Goal: Information Seeking & Learning: Find specific fact

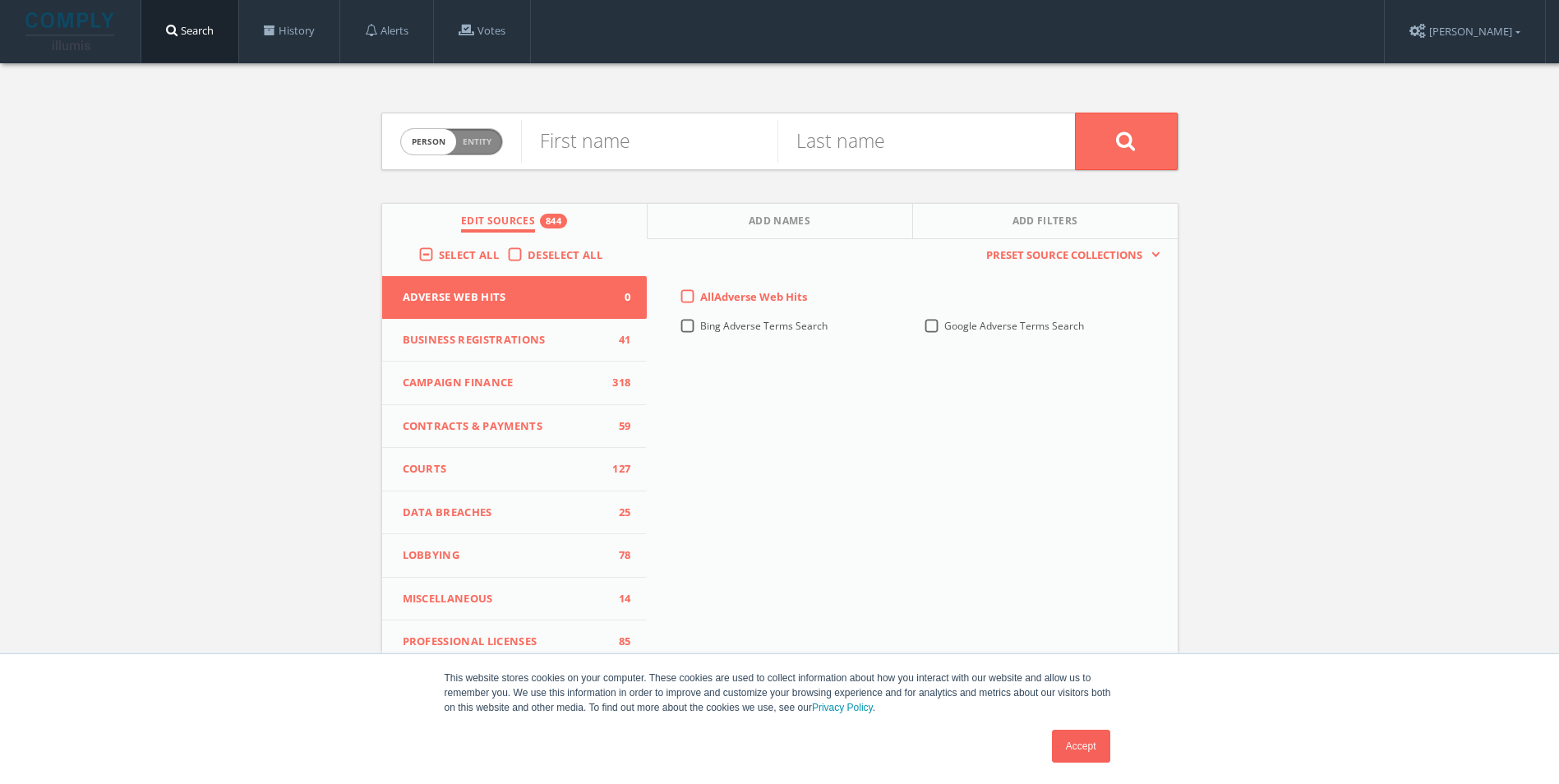
click at [472, 146] on span "Entity" at bounding box center [477, 142] width 28 height 13
checkbox input "true"
click at [590, 137] on input "text" at bounding box center [797, 142] width 554 height 43
type input "[PERSON_NAME] Hospitality"
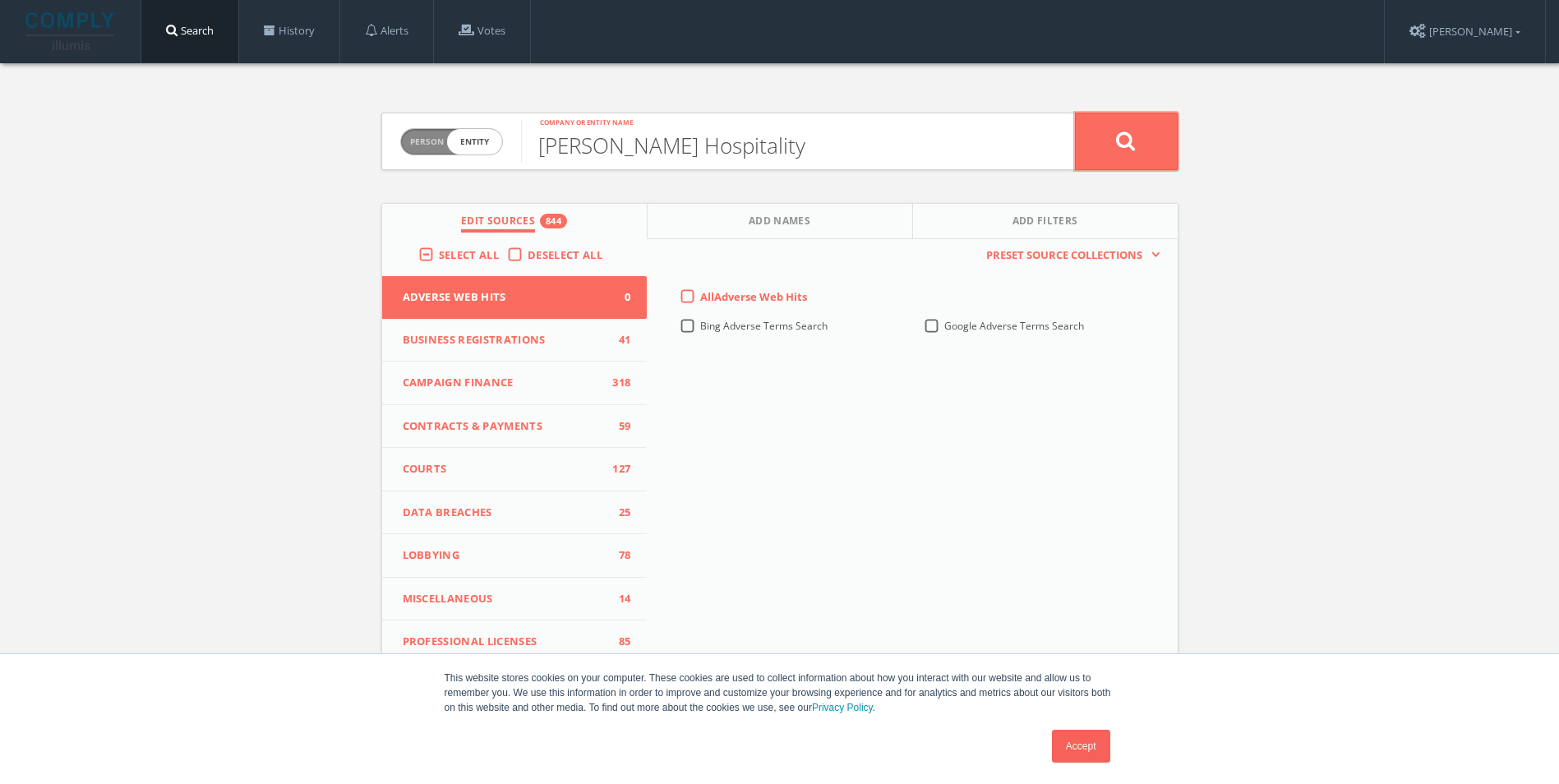
click at [1097, 140] on button at bounding box center [1125, 141] width 103 height 58
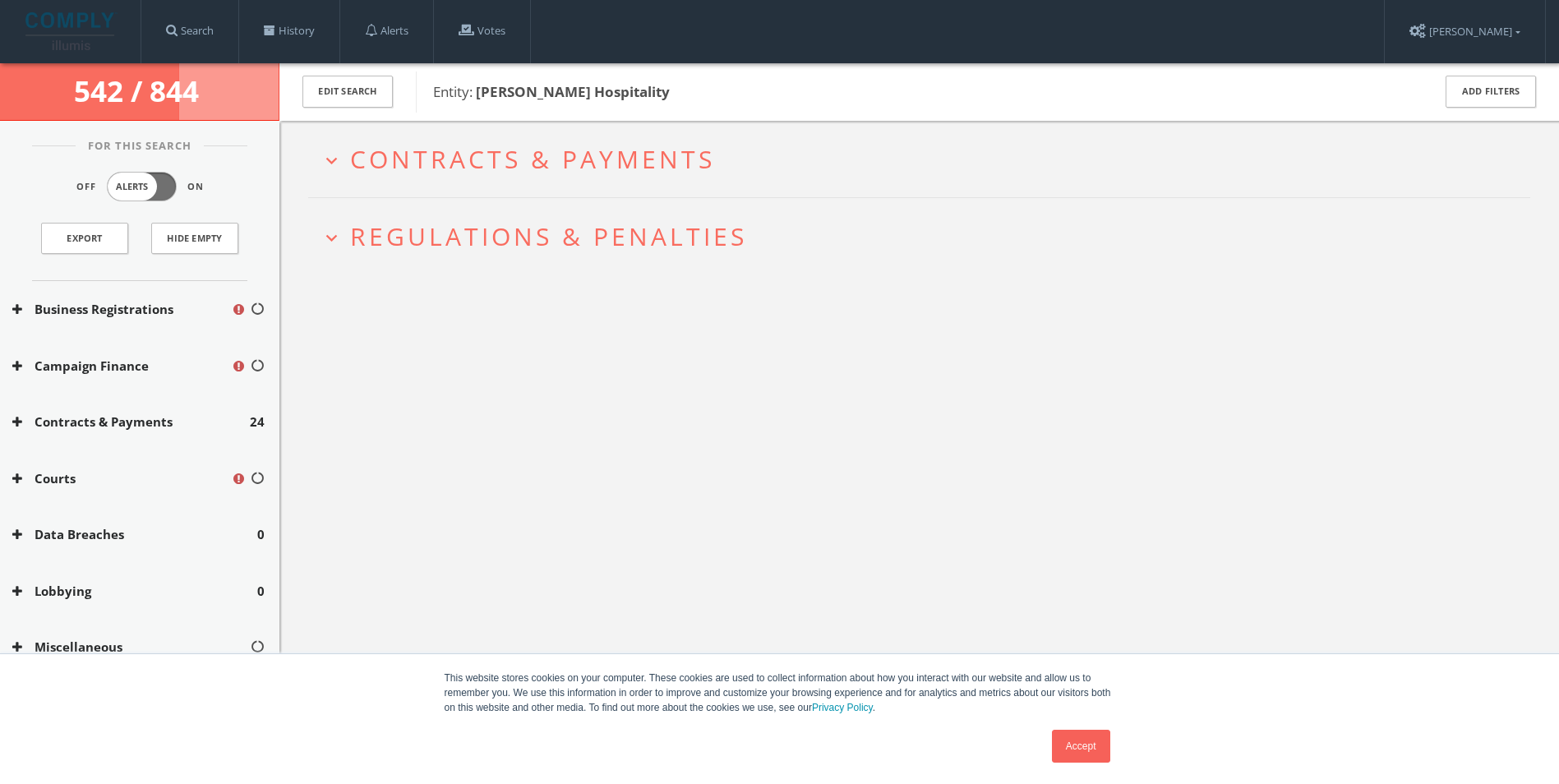
click at [52, 598] on button "Lobbying" at bounding box center [135, 591] width 245 height 19
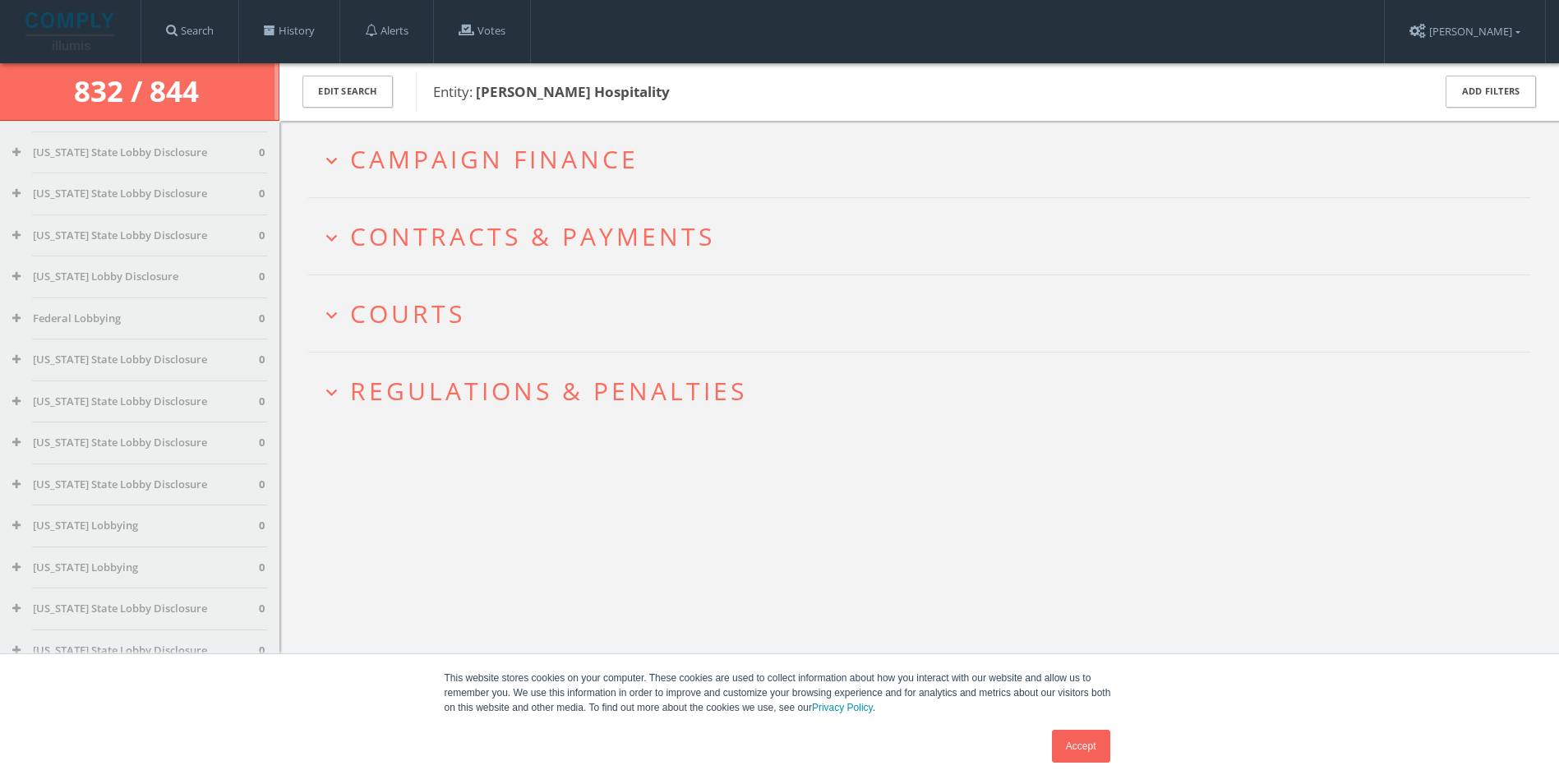
scroll to position [696, 0]
click at [96, 529] on button "[US_STATE] Lobbying" at bounding box center [136, 523] width 246 height 17
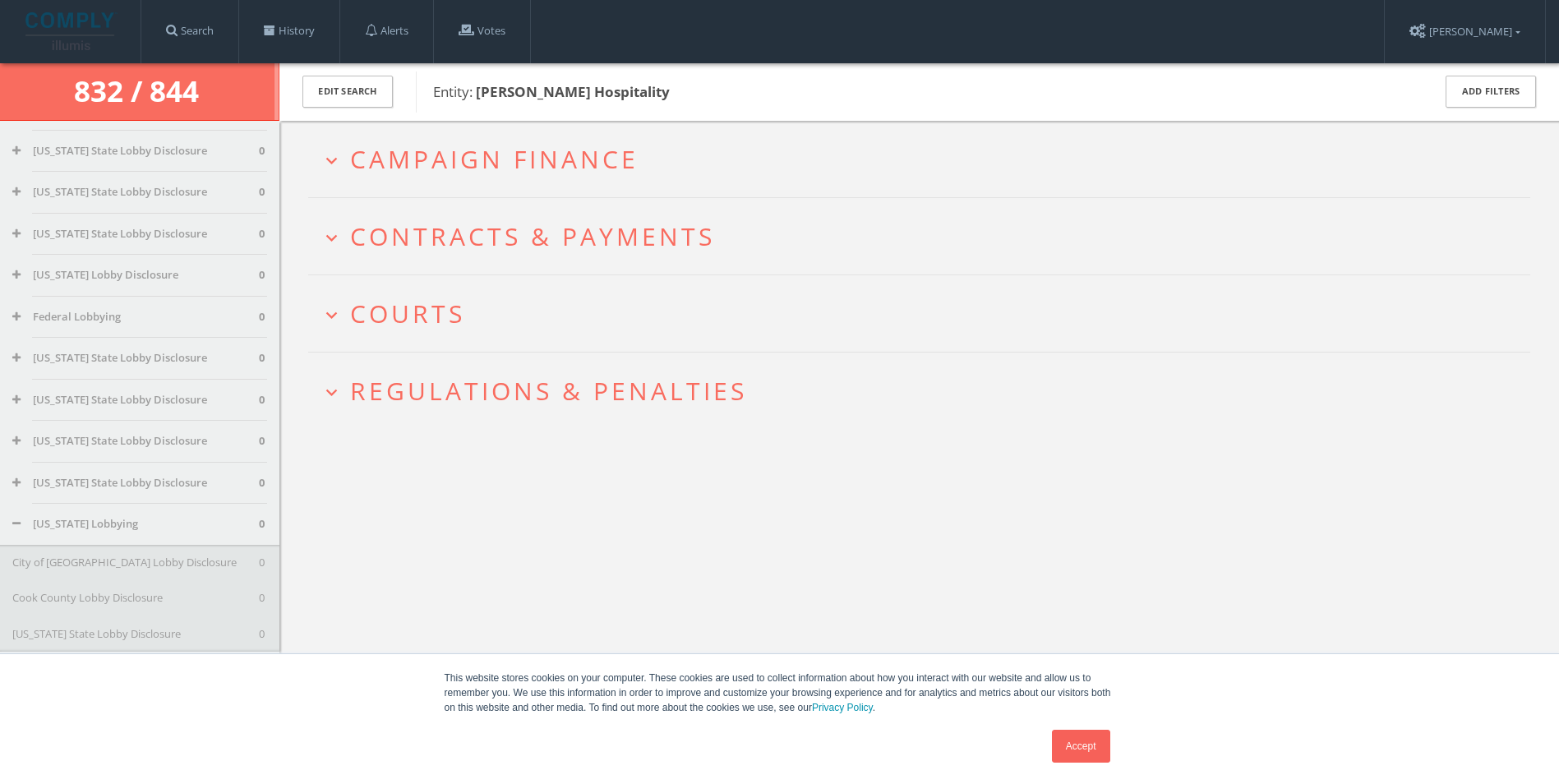
click at [96, 529] on button "[US_STATE] Lobbying" at bounding box center [136, 523] width 246 height 17
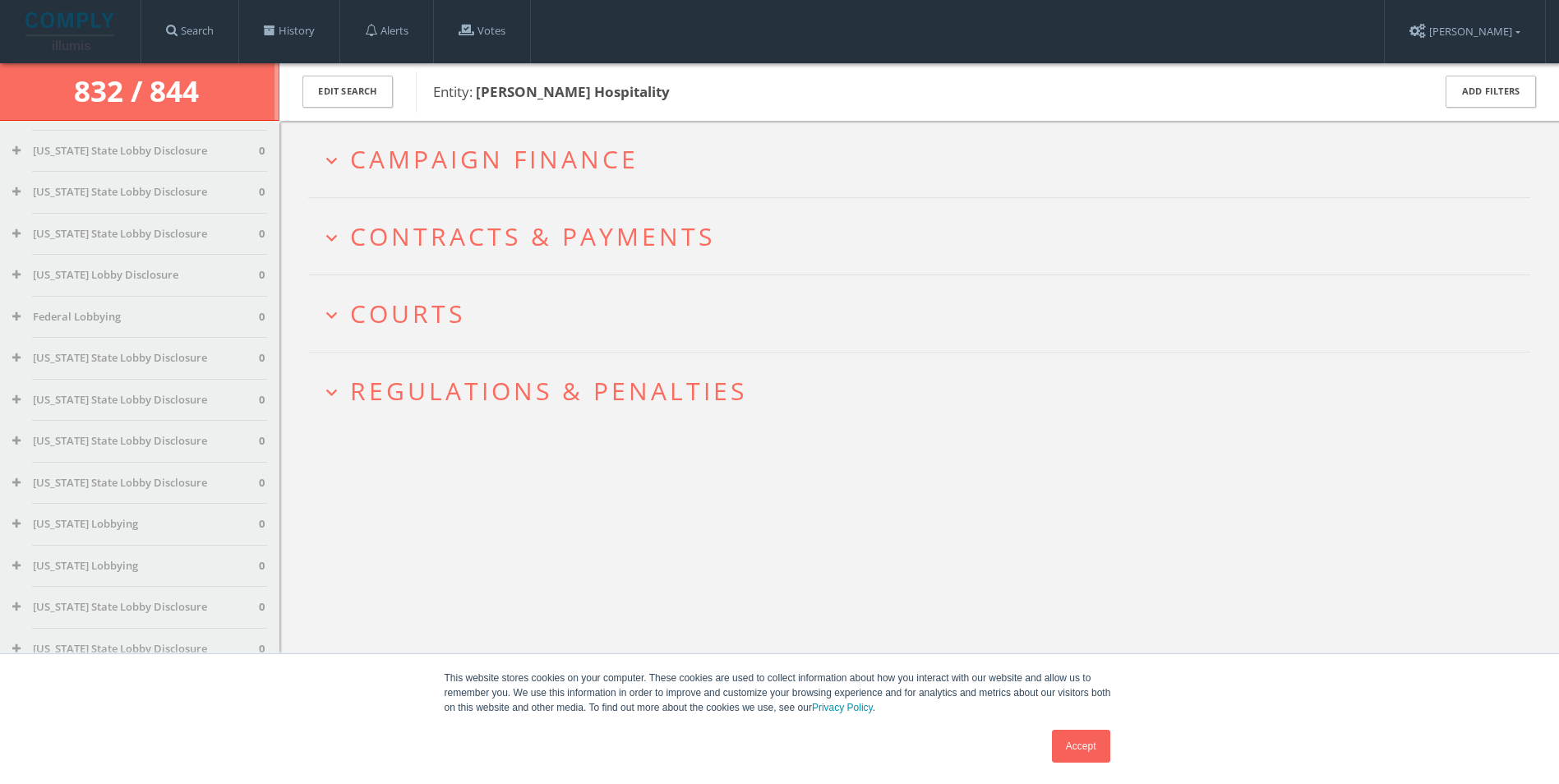
click at [96, 529] on button "[US_STATE] Lobbying" at bounding box center [136, 523] width 246 height 17
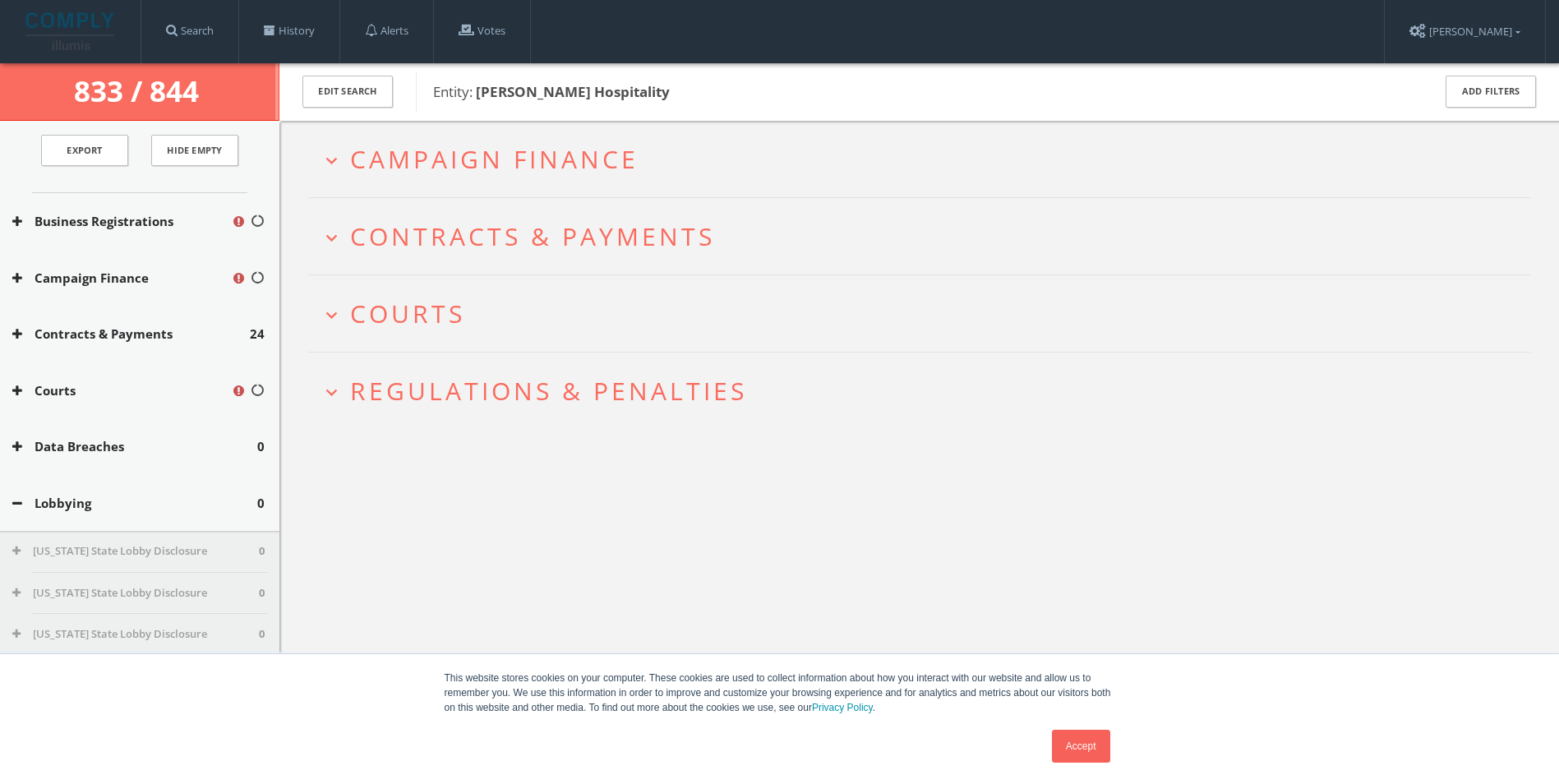
scroll to position [0, 0]
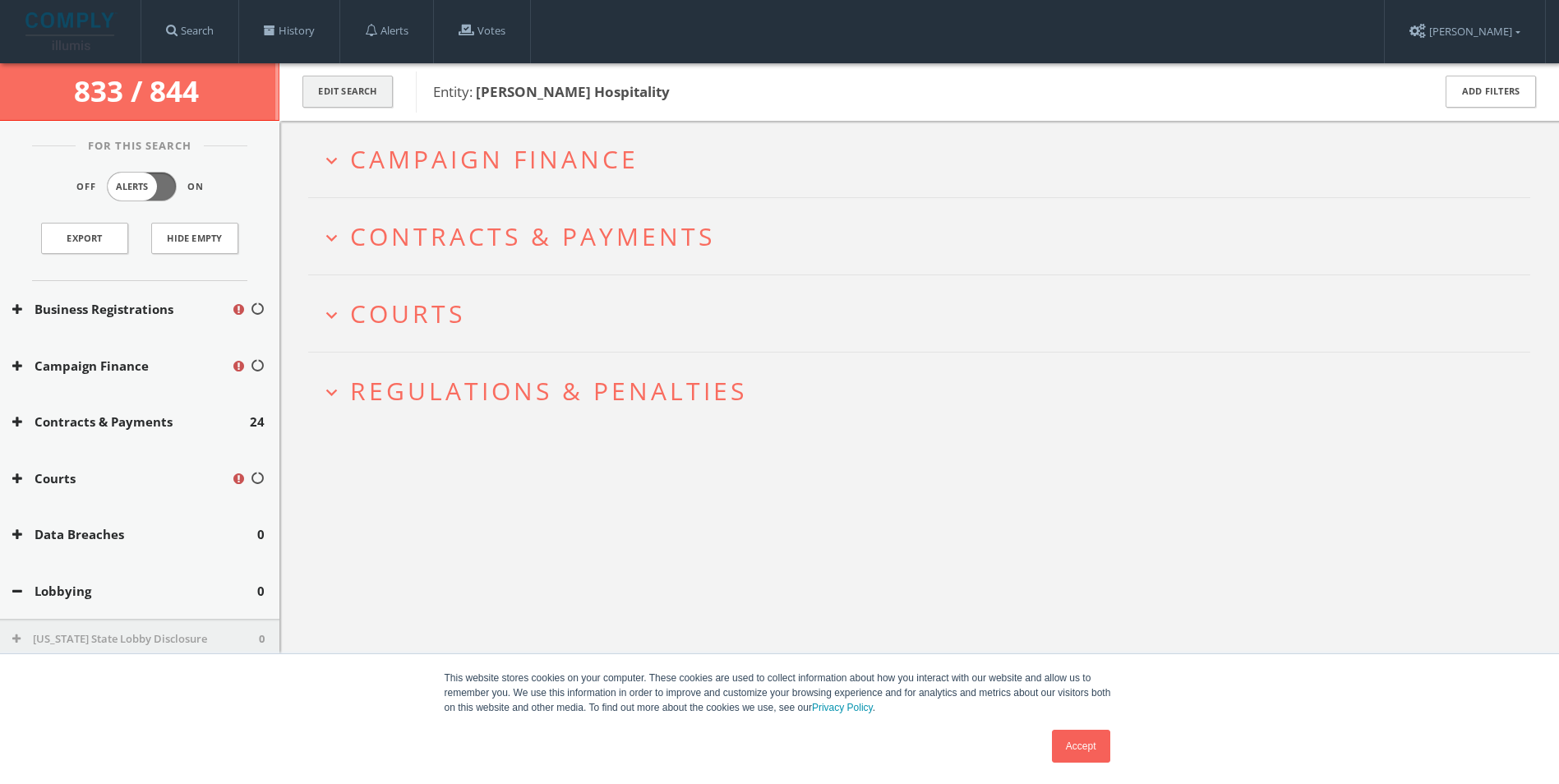
click at [335, 82] on button "Edit Search" at bounding box center [348, 91] width 91 height 32
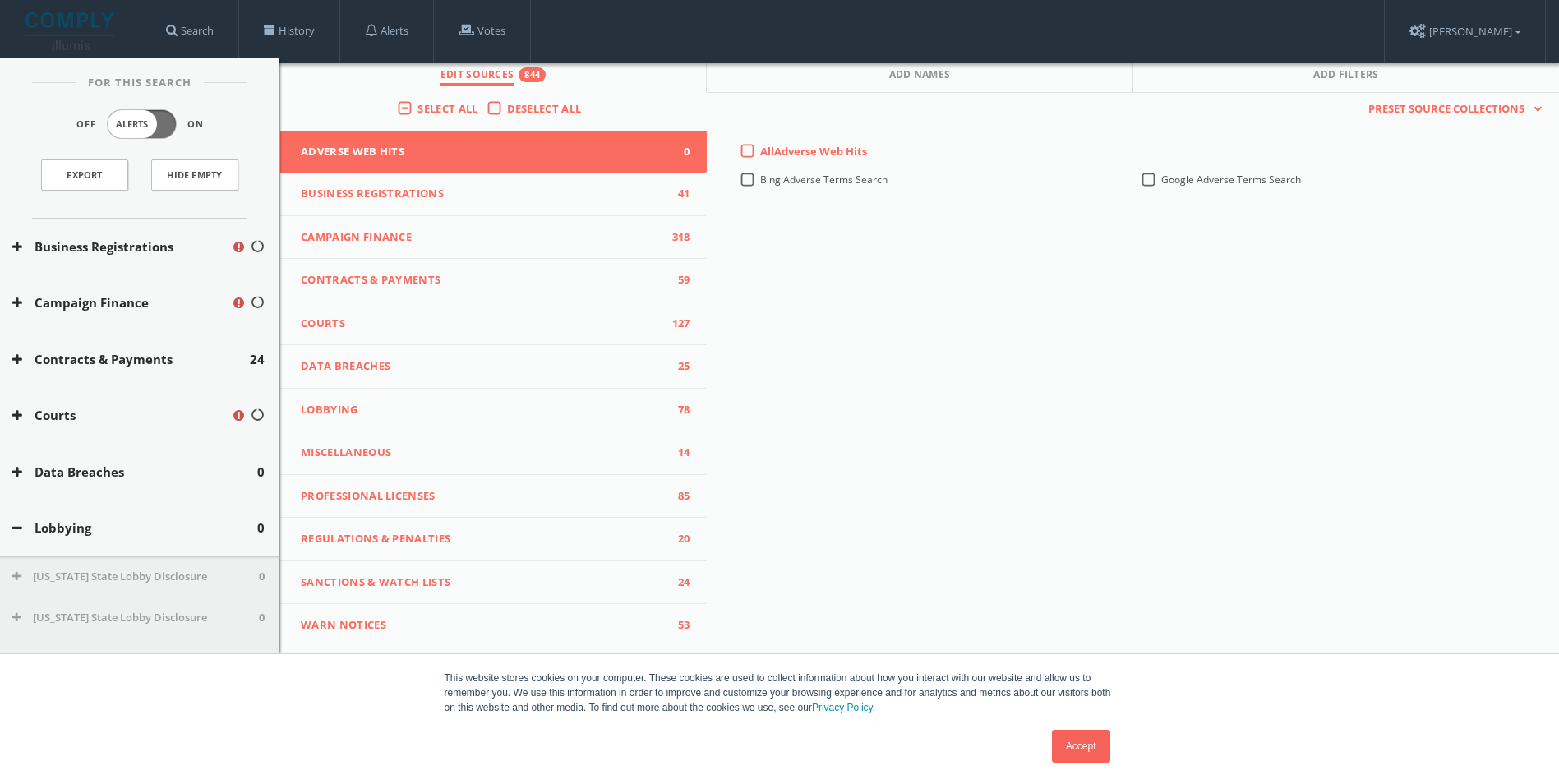
scroll to position [96, 0]
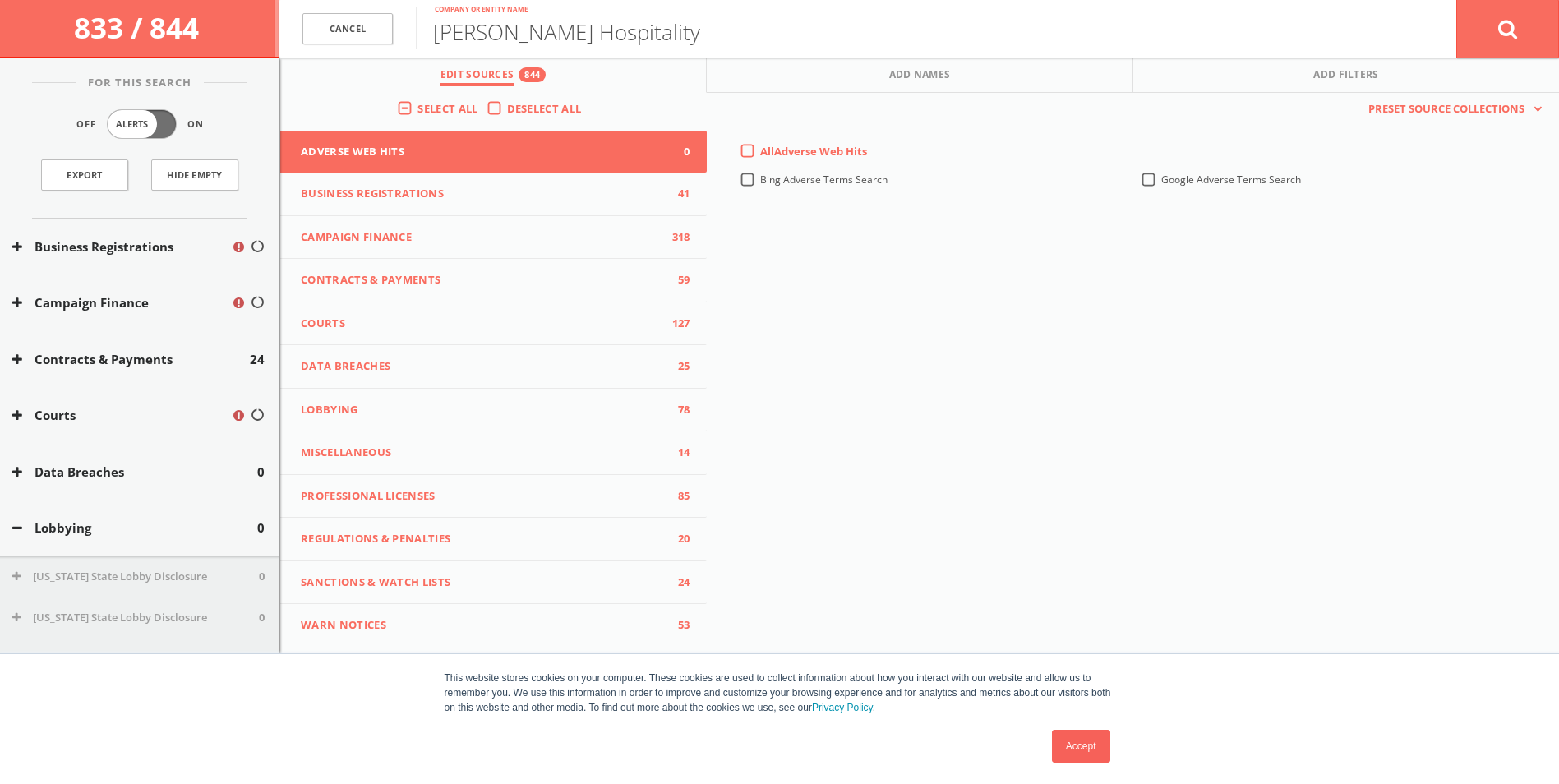
click at [429, 410] on span "Lobbying" at bounding box center [484, 409] width 365 height 17
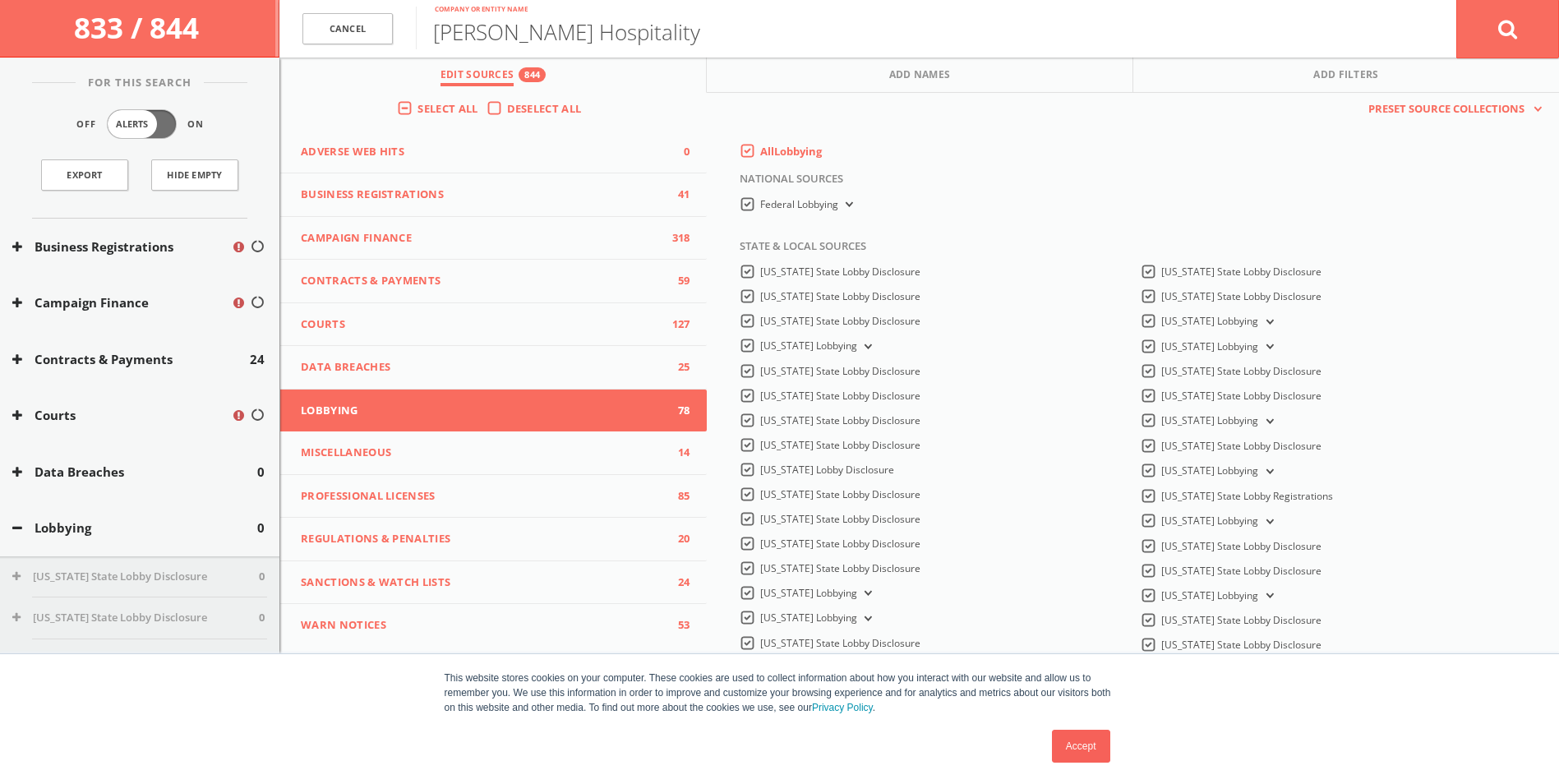
drag, startPoint x: 742, startPoint y: 213, endPoint x: 848, endPoint y: 167, distance: 115.6
click at [848, 167] on div "All Lobbying" at bounding box center [1136, 155] width 820 height 24
click at [760, 272] on label "[US_STATE] State Lobby Disclosure" at bounding box center [840, 271] width 160 height 15
click at [0, 0] on Disclosure-all "[US_STATE] State Lobby Disclosure" at bounding box center [0, 0] width 0 height 0
click at [760, 295] on label "[US_STATE] State Lobby Disclosure" at bounding box center [840, 296] width 160 height 15
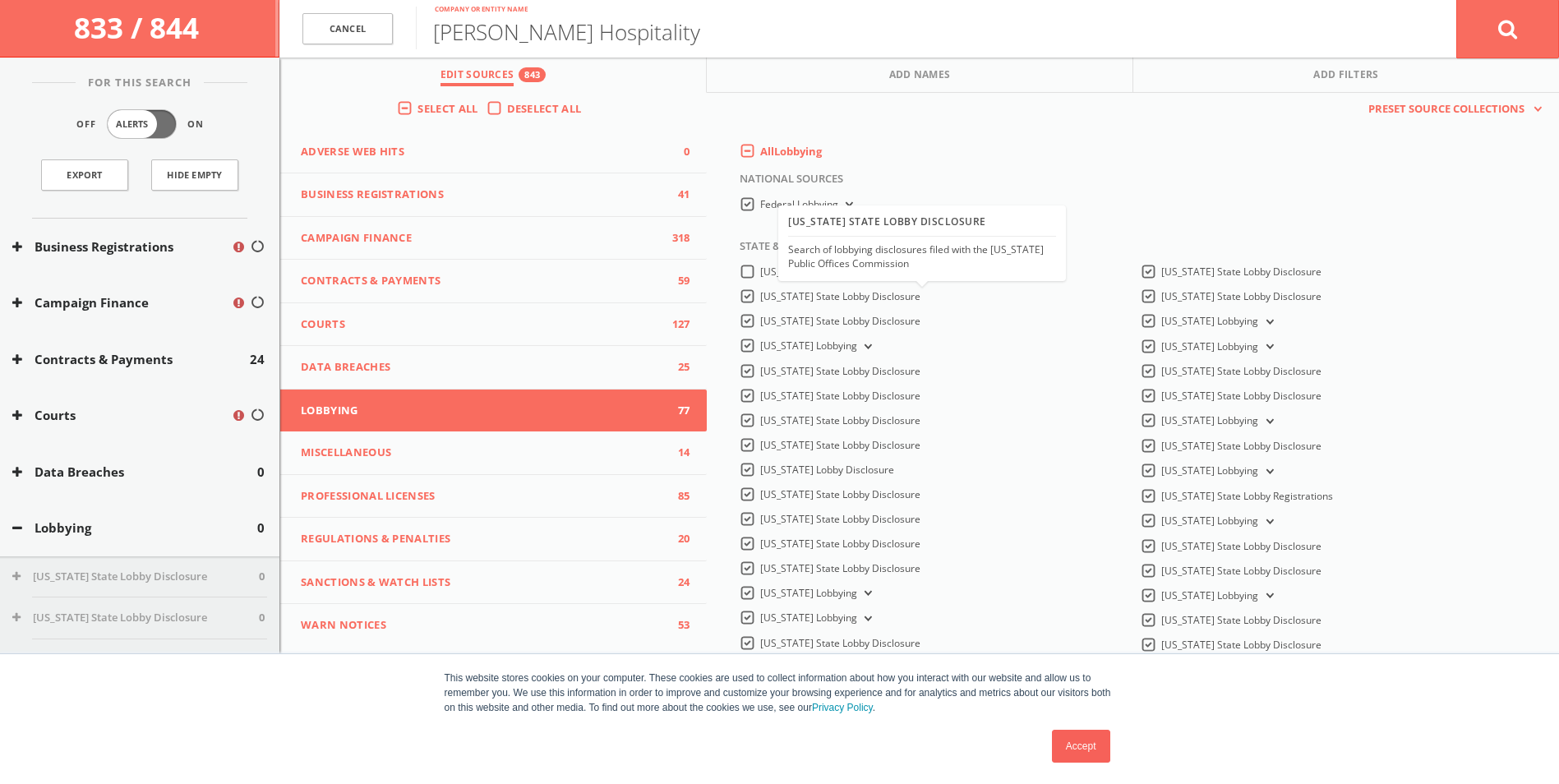
click at [0, 0] on Disclosure-all "[US_STATE] State Lobby Disclosure" at bounding box center [0, 0] width 0 height 0
click at [760, 323] on label "[US_STATE] State Lobby Disclosure" at bounding box center [840, 320] width 160 height 15
click at [0, 0] on Disclosure-all "[US_STATE] State Lobby Disclosure" at bounding box center [0, 0] width 0 height 0
click at [760, 353] on label "[US_STATE] Lobbying" at bounding box center [818, 347] width 115 height 16
click at [0, 0] on Lobbying-all "[US_STATE] Lobbying" at bounding box center [0, 0] width 0 height 0
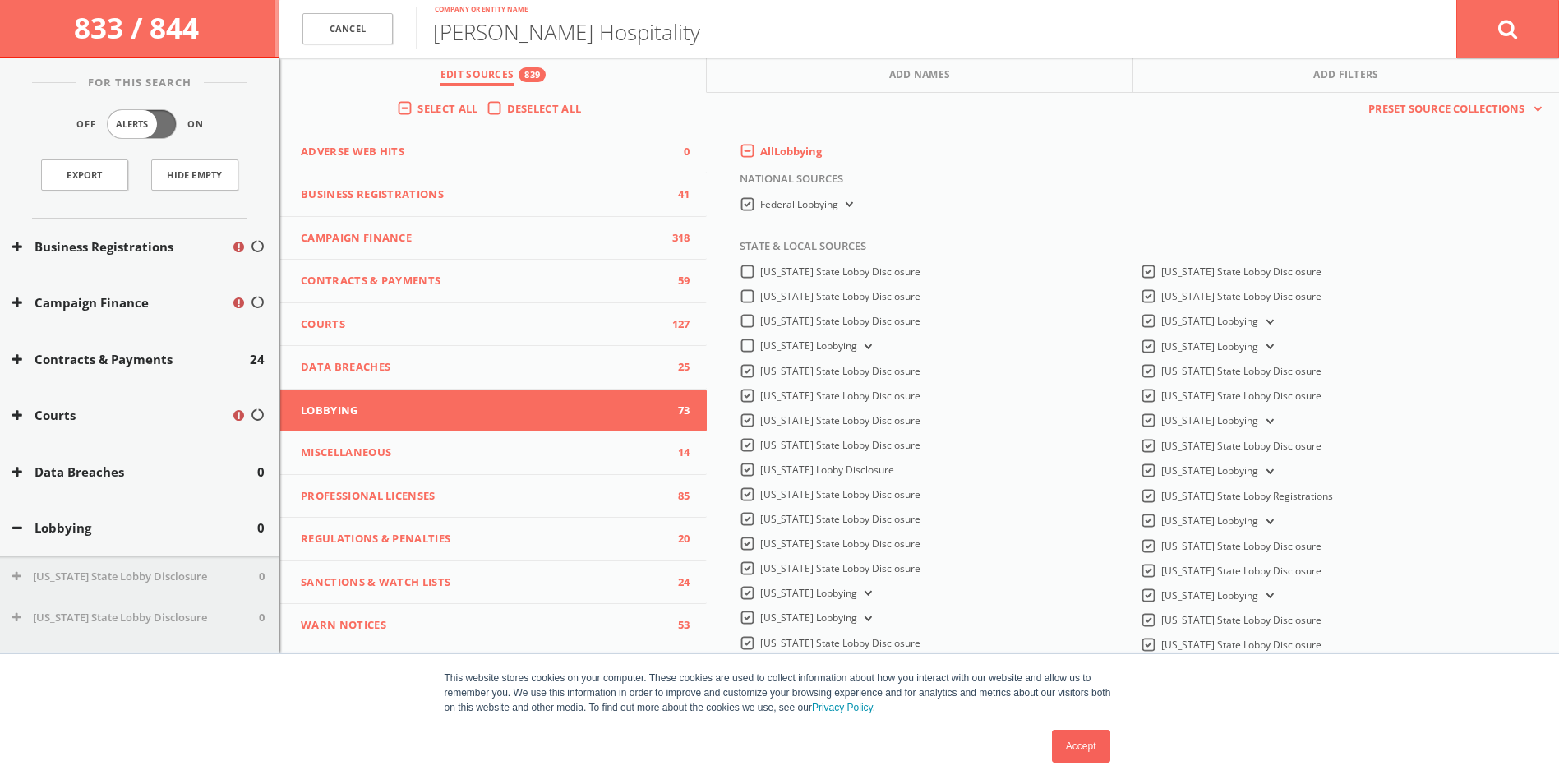
drag, startPoint x: 742, startPoint y: 373, endPoint x: 742, endPoint y: 398, distance: 25.0
click at [760, 373] on label "[US_STATE] State Lobby Disclosure" at bounding box center [840, 371] width 160 height 15
click at [0, 0] on Disclosure-all "[US_STATE] State Lobby Disclosure" at bounding box center [0, 0] width 0 height 0
click at [760, 403] on label "[US_STATE] State Lobby Disclosure" at bounding box center [840, 395] width 160 height 15
click at [0, 0] on Disclosure-all "[US_STATE] State Lobby Disclosure" at bounding box center [0, 0] width 0 height 0
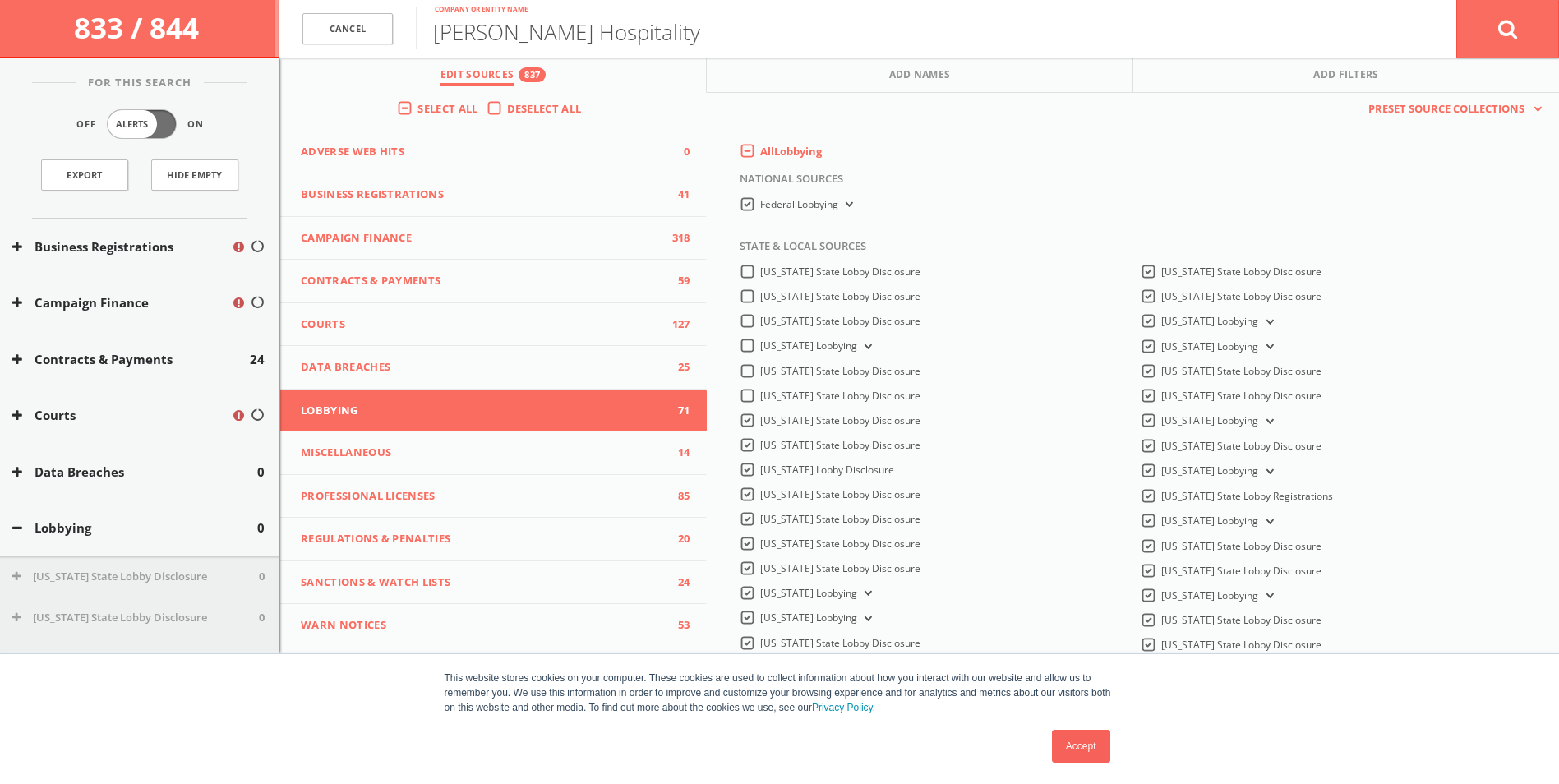
click at [760, 428] on label "[US_STATE] State Lobby Disclosure" at bounding box center [840, 420] width 160 height 15
click at [0, 0] on Disclosure-all "[US_STATE] State Lobby Disclosure" at bounding box center [0, 0] width 0 height 0
click at [760, 444] on label "[US_STATE] State Lobby Disclosure" at bounding box center [840, 444] width 160 height 15
click at [0, 0] on Disclosure-all "[US_STATE] State Lobby Disclosure" at bounding box center [0, 0] width 0 height 0
click at [760, 474] on label "[US_STATE] Lobby Disclosure" at bounding box center [826, 470] width 134 height 15
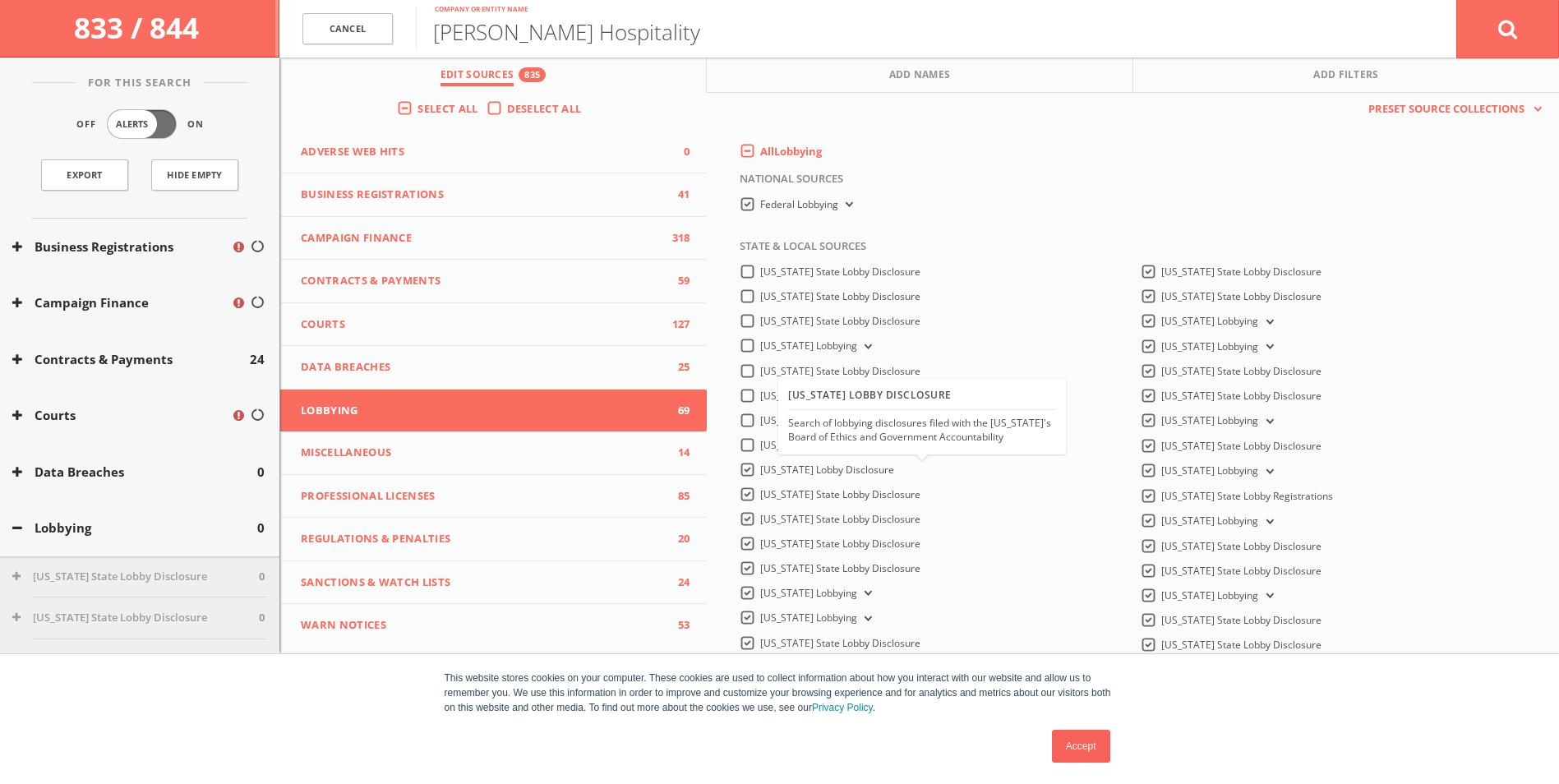
click at [0, 0] on Disclosure-all "[US_STATE] Lobby Disclosure" at bounding box center [0, 0] width 0 height 0
click at [760, 500] on label "[US_STATE] State Lobby Disclosure" at bounding box center [840, 494] width 160 height 15
click at [0, 0] on Disclosure-all "[US_STATE] State Lobby Disclosure" at bounding box center [0, 0] width 0 height 0
click at [760, 516] on label "[US_STATE] State Lobby Disclosure" at bounding box center [840, 518] width 160 height 15
click at [0, 0] on Disclosure-all "[US_STATE] State Lobby Disclosure" at bounding box center [0, 0] width 0 height 0
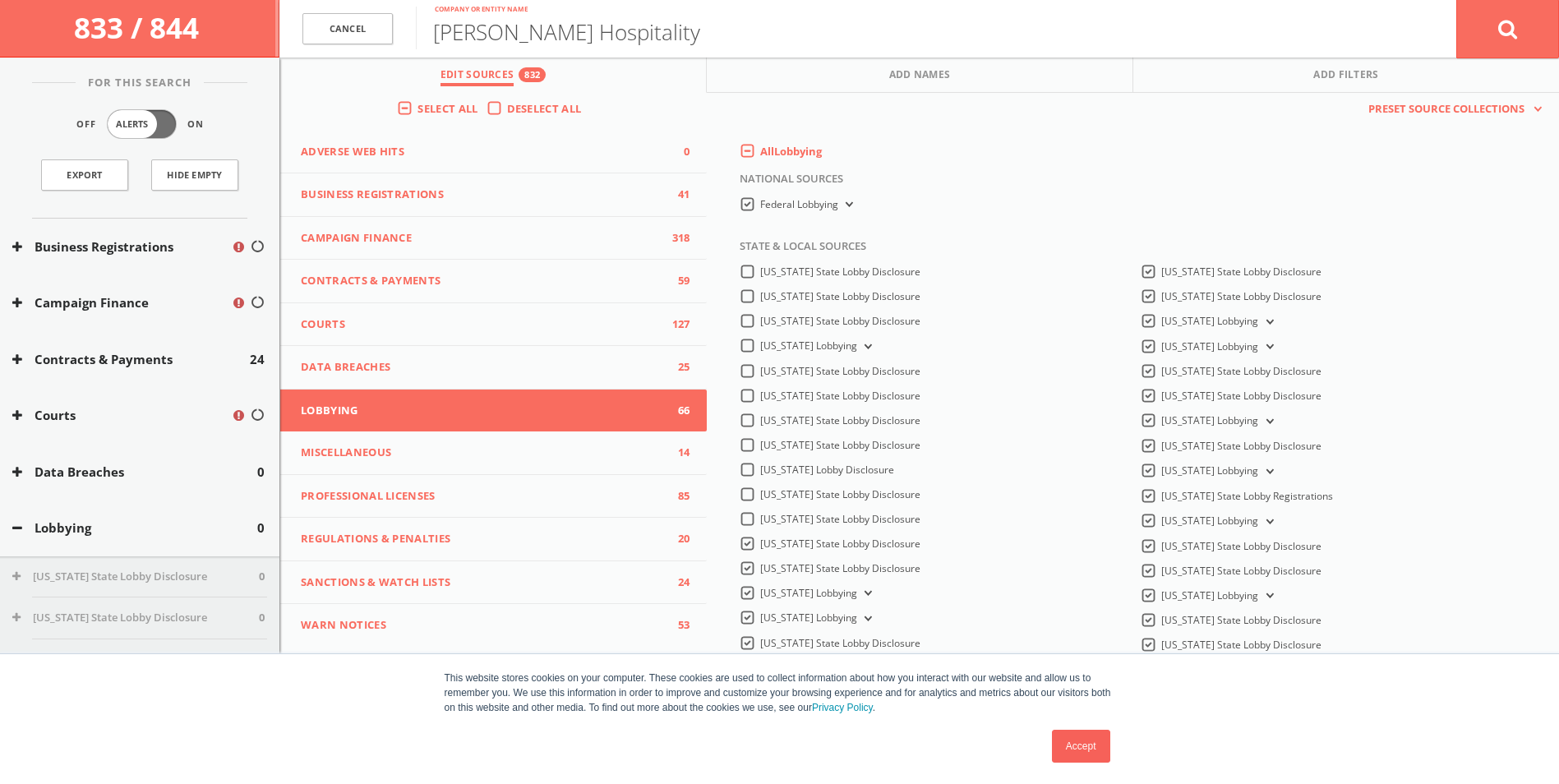
click at [760, 540] on label "[US_STATE] State Lobby Disclosure" at bounding box center [840, 543] width 160 height 15
click at [0, 0] on Disclosure-all "[US_STATE] State Lobby Disclosure" at bounding box center [0, 0] width 0 height 0
click at [742, 570] on div "[US_STATE] State Lobby Disclosure [US_STATE] State Lobby Disclosure [US_STATE] …" at bounding box center [927, 586] width 401 height 647
click at [760, 569] on label "[US_STATE] State Lobby Disclosure" at bounding box center [840, 568] width 160 height 15
click at [0, 0] on Disclosure-all "[US_STATE] State Lobby Disclosure" at bounding box center [0, 0] width 0 height 0
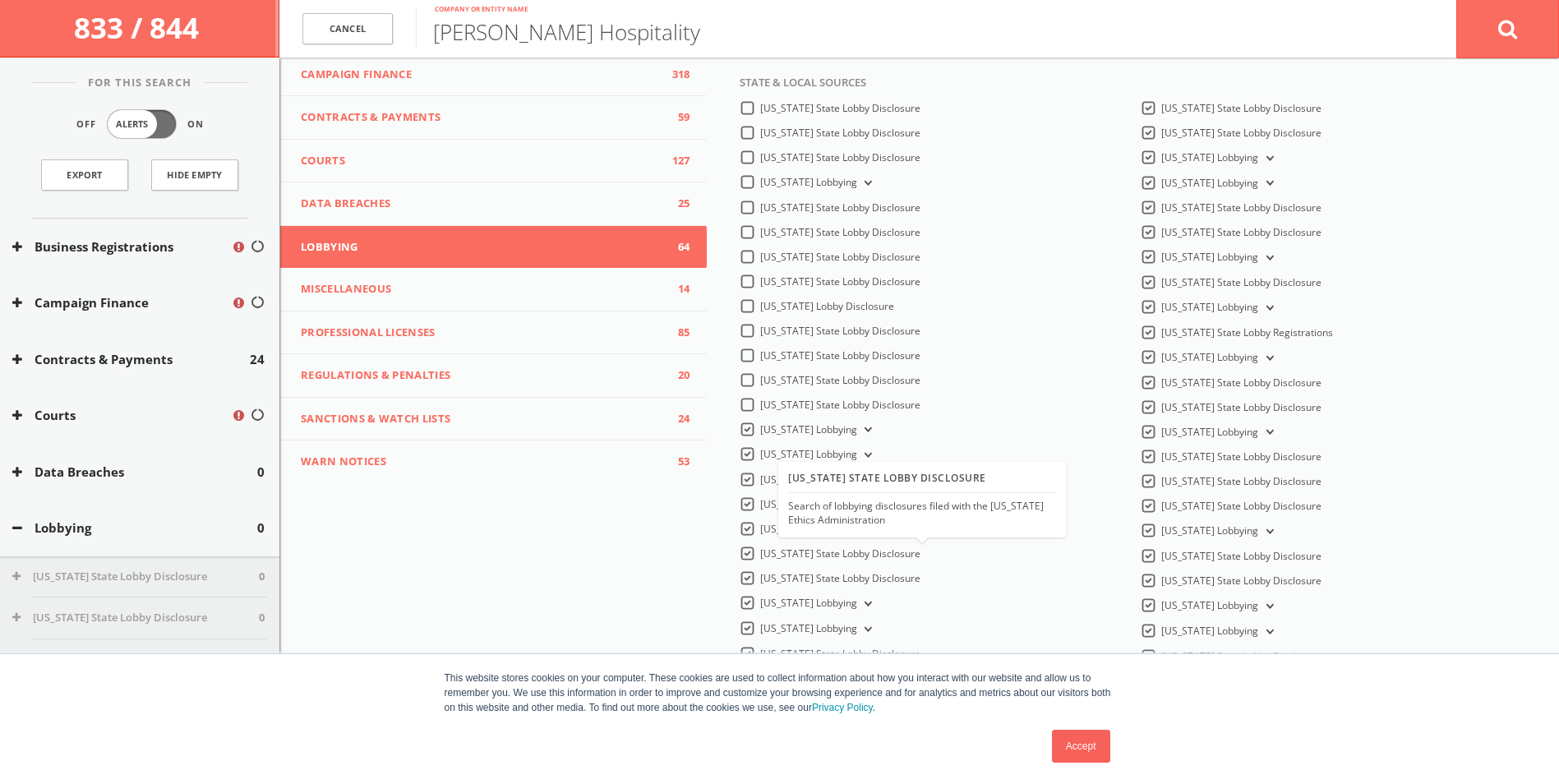
scroll to position [164, 0]
click at [760, 449] on label "[US_STATE] Lobbying" at bounding box center [818, 454] width 115 height 16
click at [0, 0] on Lobbying-all "[US_STATE] Lobbying" at bounding box center [0, 0] width 0 height 0
click at [760, 472] on label "[US_STATE] State Lobby Disclosure" at bounding box center [840, 478] width 160 height 15
click at [0, 0] on Disclosure-all "[US_STATE] State Lobby Disclosure" at bounding box center [0, 0] width 0 height 0
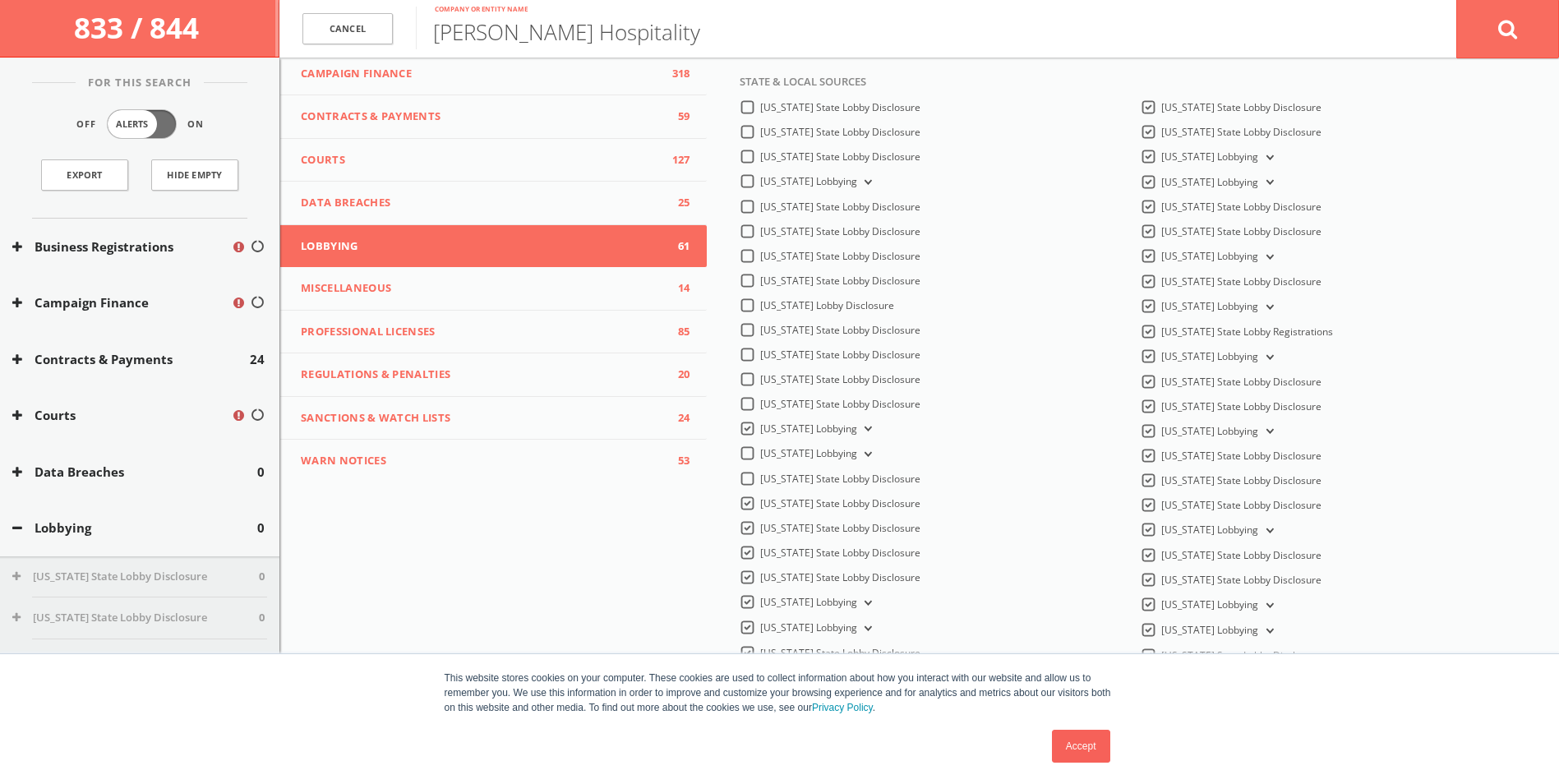
click at [760, 498] on label "[US_STATE] State Lobby Disclosure" at bounding box center [840, 503] width 160 height 15
click at [0, 0] on Disclosure-all "[US_STATE] State Lobby Disclosure" at bounding box center [0, 0] width 0 height 0
click at [745, 520] on div "[US_STATE] State Lobby Disclosure [US_STATE] State Lobby Disclosure [US_STATE] …" at bounding box center [927, 422] width 401 height 647
click at [760, 525] on label "[US_STATE] State Lobby Disclosure" at bounding box center [840, 527] width 160 height 15
click at [0, 0] on Disclosure-all "[US_STATE] State Lobby Disclosure" at bounding box center [0, 0] width 0 height 0
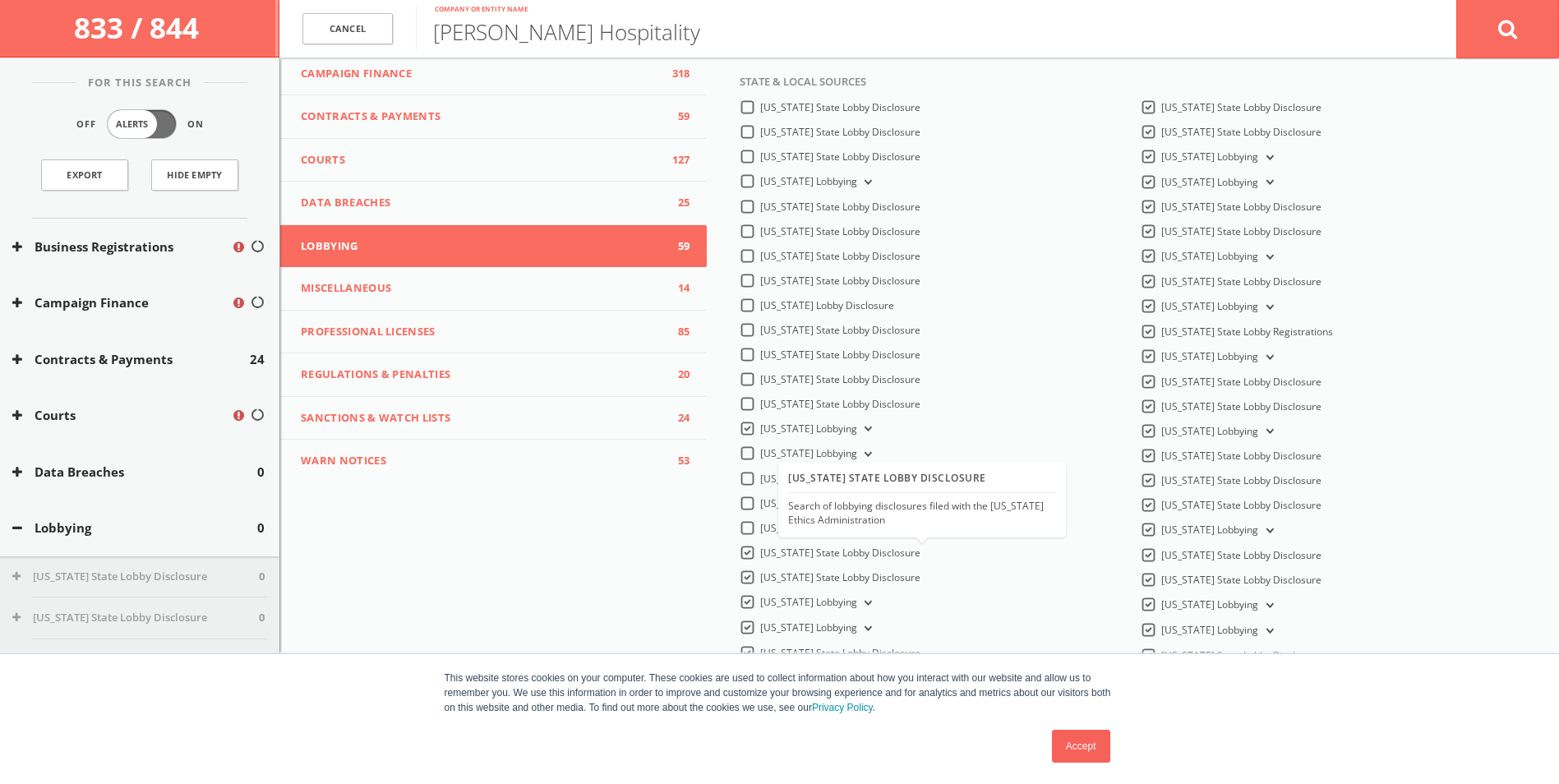
click at [760, 546] on label "[US_STATE] State Lobby Disclosure" at bounding box center [840, 553] width 160 height 15
click at [0, 0] on Disclosure-all "[US_STATE] State Lobby Disclosure" at bounding box center [0, 0] width 0 height 0
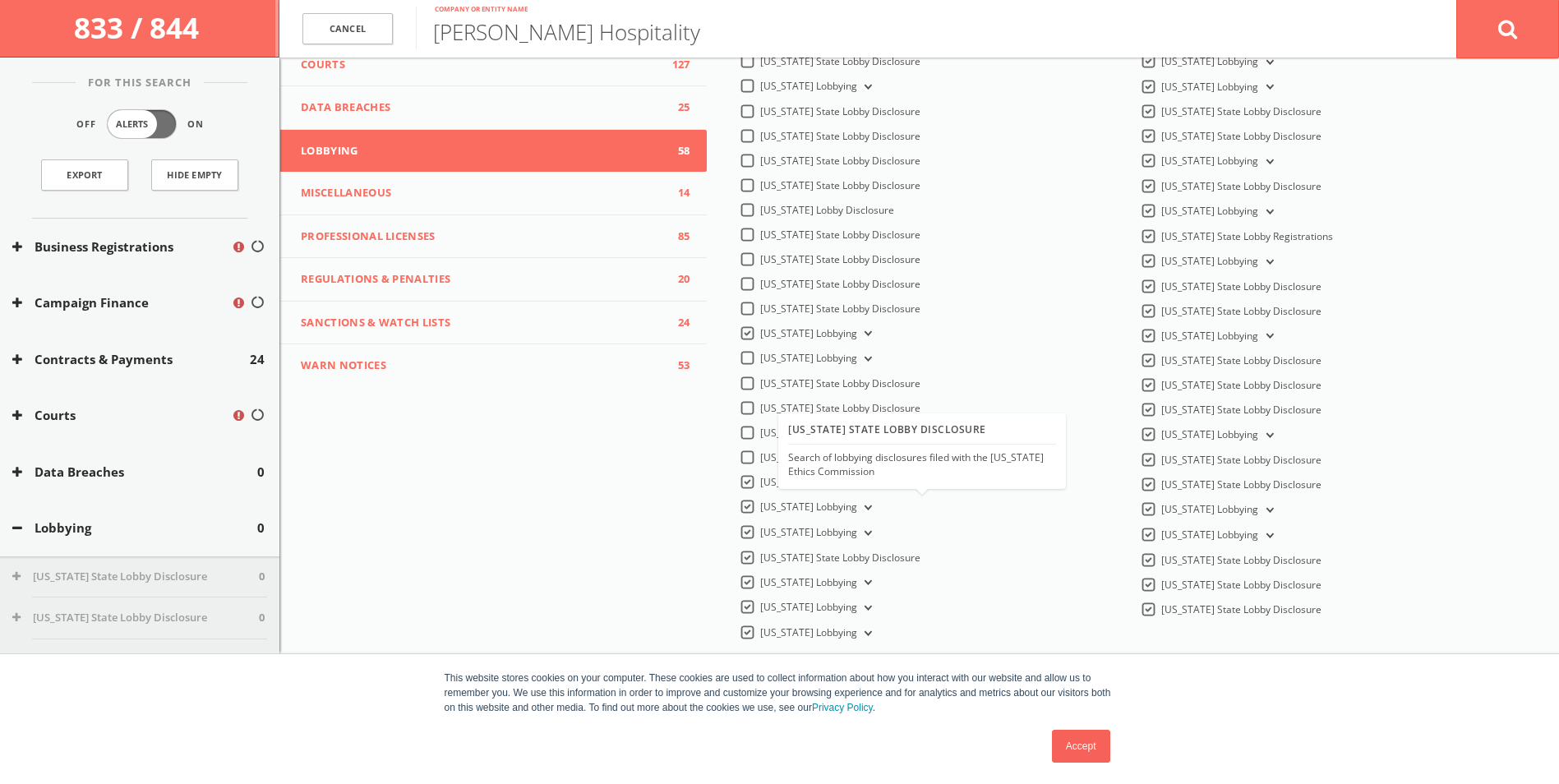
scroll to position [270, 0]
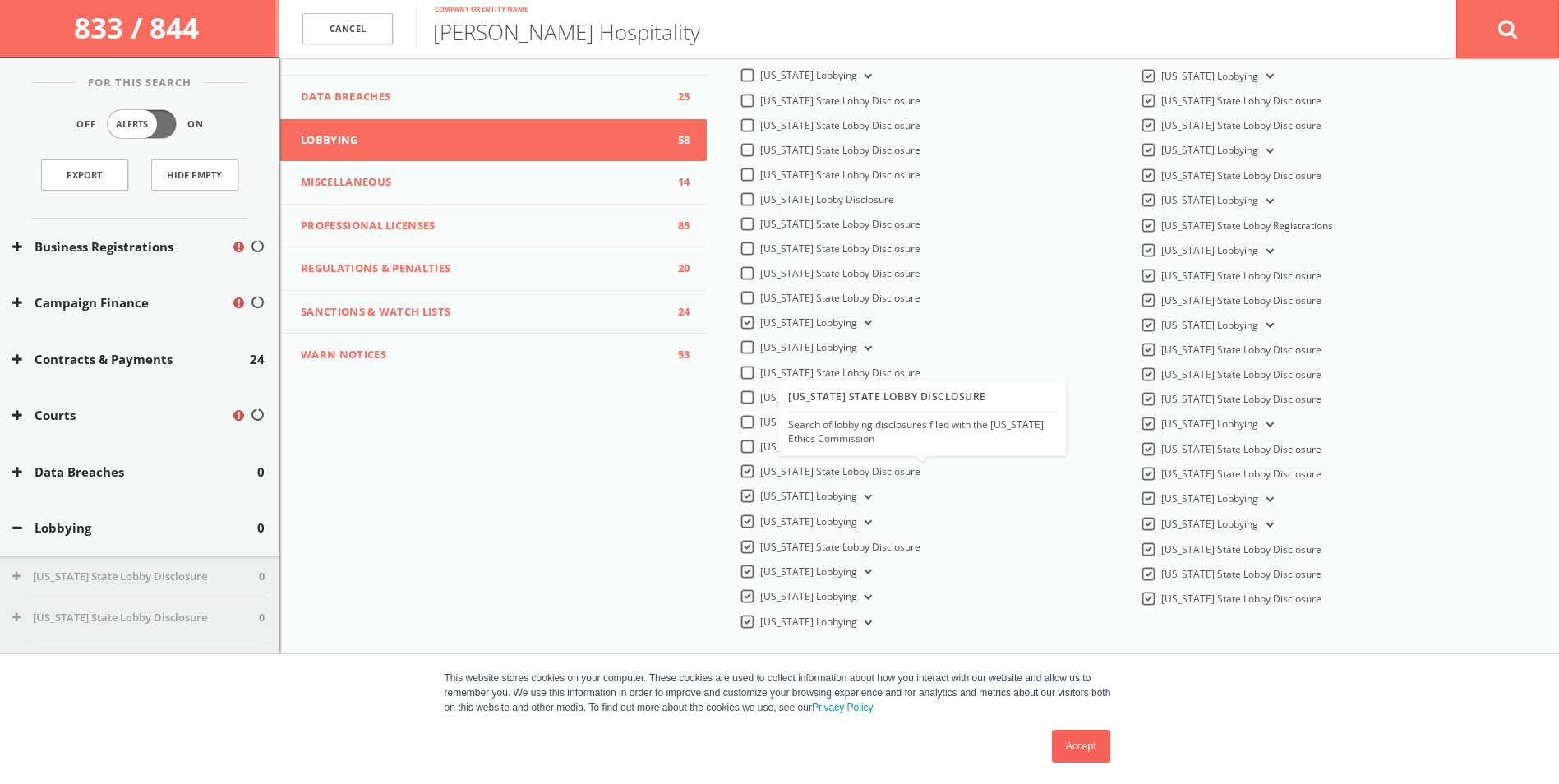
drag, startPoint x: 740, startPoint y: 465, endPoint x: 749, endPoint y: 482, distance: 19.2
click at [760, 466] on label "[US_STATE] State Lobby Disclosure" at bounding box center [840, 471] width 160 height 15
click at [0, 0] on Disclosure-all "[US_STATE] State Lobby Disclosure" at bounding box center [0, 0] width 0 height 0
click at [760, 495] on label "[US_STATE] Lobbying" at bounding box center [818, 497] width 115 height 16
click at [0, 0] on Lobbying-all "[US_STATE] Lobbying" at bounding box center [0, 0] width 0 height 0
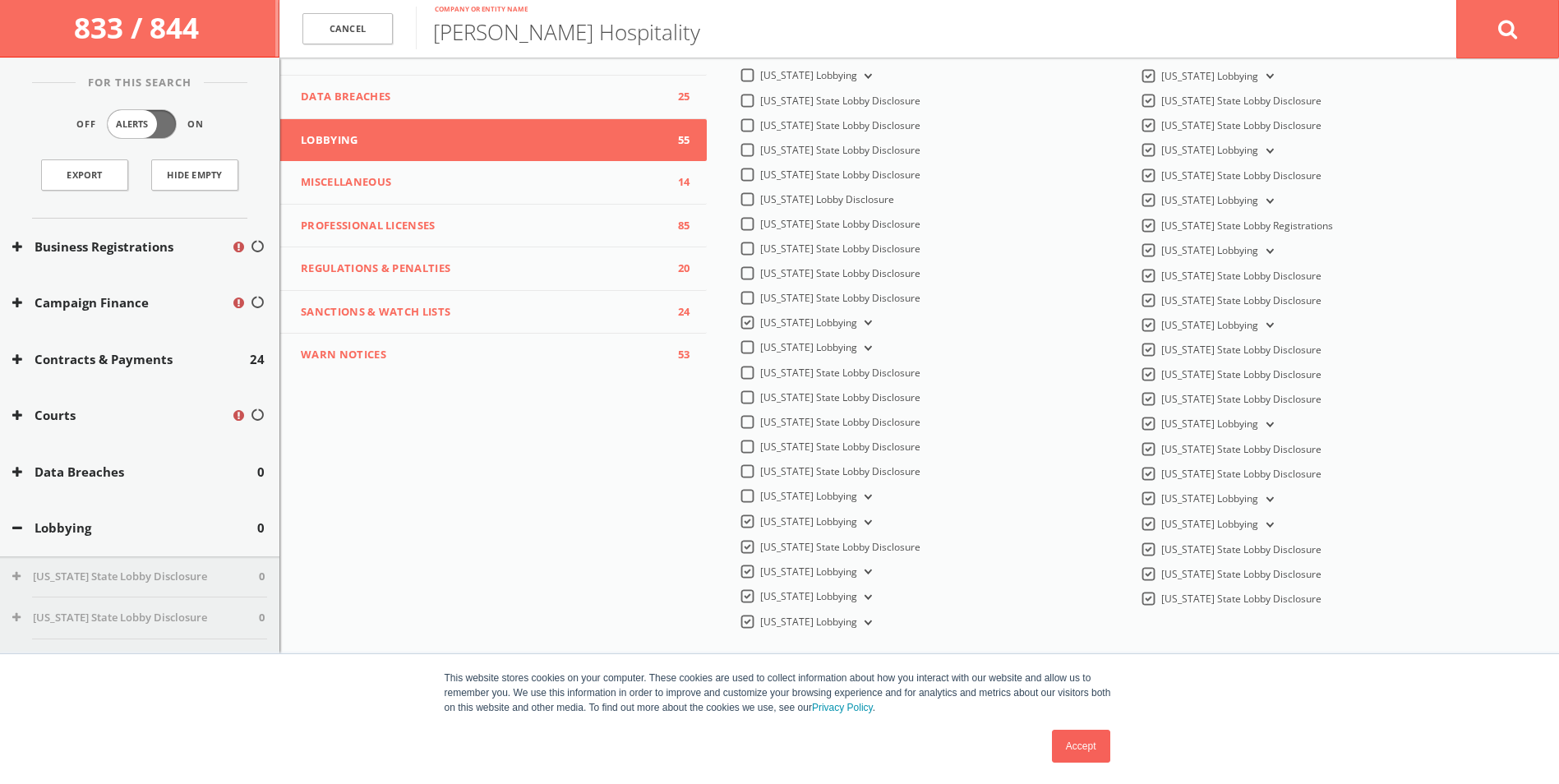
click at [760, 515] on label "[US_STATE] Lobbying" at bounding box center [818, 522] width 115 height 16
click at [0, 0] on Lobbying-all "[US_STATE] Lobbying" at bounding box center [0, 0] width 0 height 0
click at [760, 543] on label "[US_STATE] State Lobby Disclosure" at bounding box center [840, 547] width 160 height 15
click at [0, 0] on Disclosure-all "[US_STATE] State Lobby Disclosure" at bounding box center [0, 0] width 0 height 0
drag, startPoint x: 742, startPoint y: 566, endPoint x: 744, endPoint y: 575, distance: 9.2
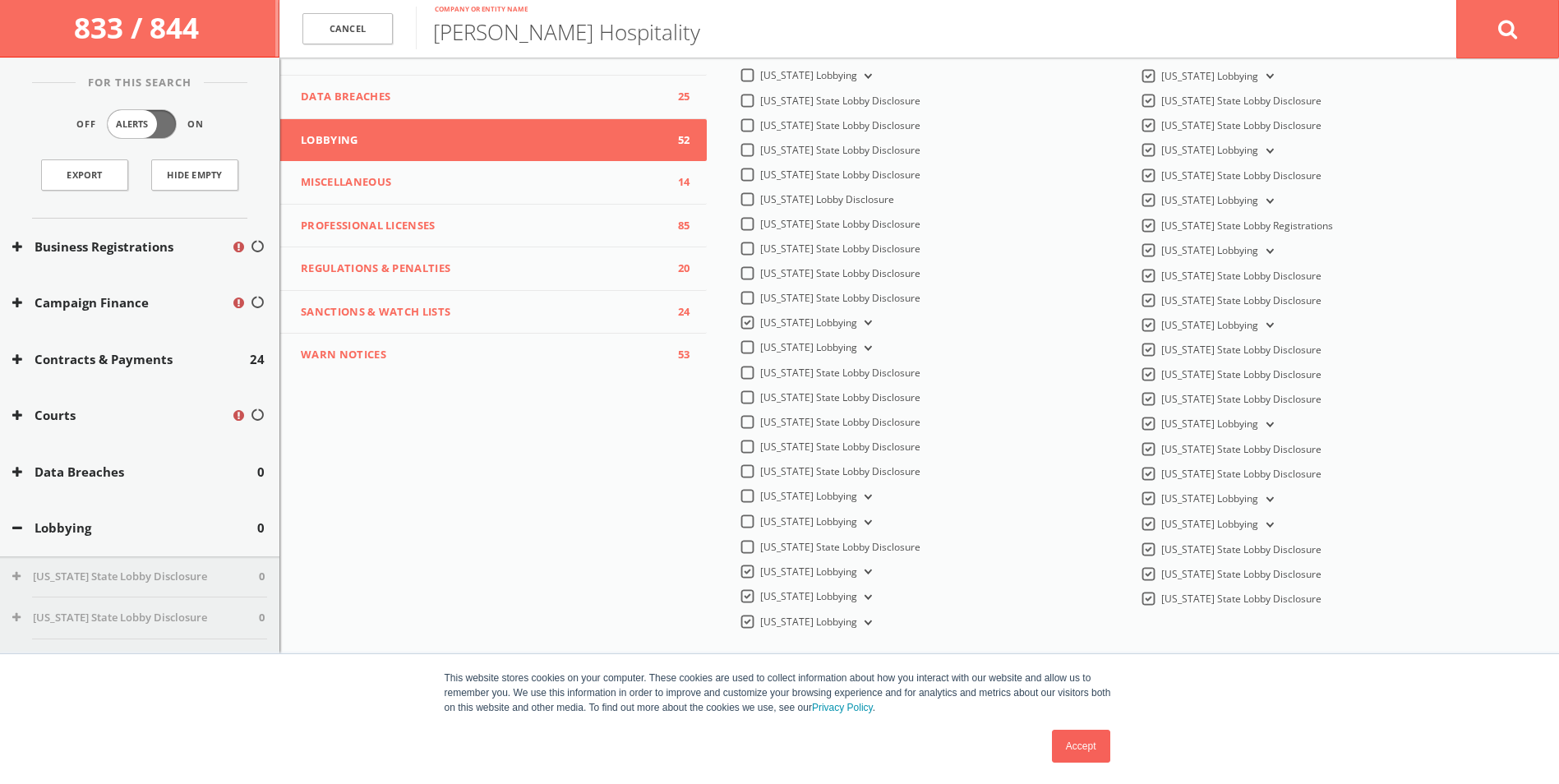
click at [760, 566] on label "[US_STATE] Lobbying" at bounding box center [818, 572] width 115 height 16
click at [0, 0] on Lobbying-all "[US_STATE] Lobbying" at bounding box center [0, 0] width 0 height 0
click at [760, 589] on label "[US_STATE] Lobbying" at bounding box center [818, 597] width 115 height 16
click at [0, 0] on Lobbying-all "[US_STATE] Lobbying" at bounding box center [0, 0] width 0 height 0
click at [740, 607] on div "[US_STATE] Lobbying" at bounding box center [928, 600] width 377 height 23
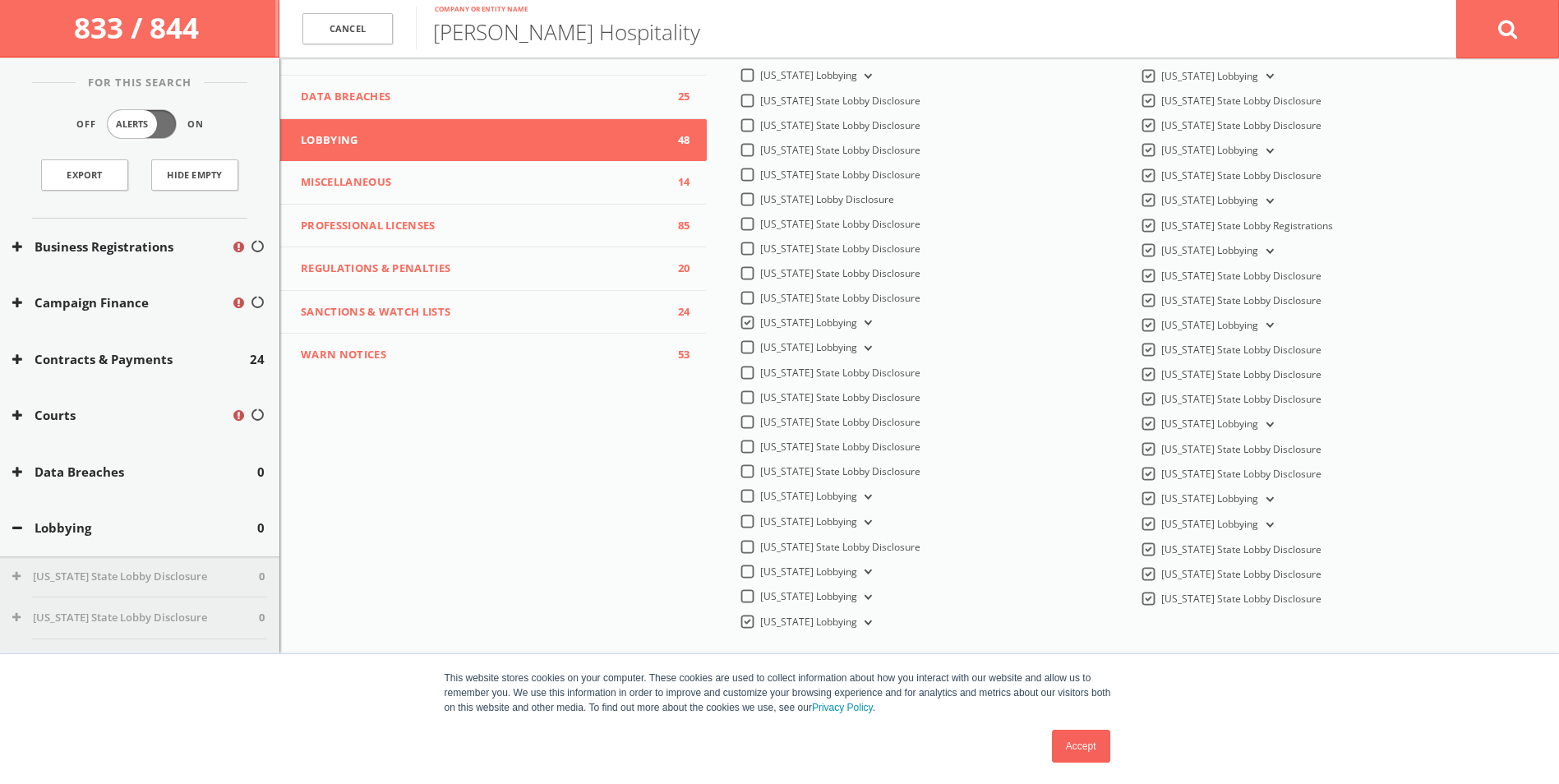
click at [760, 620] on label "[US_STATE] Lobbying" at bounding box center [818, 622] width 115 height 16
click at [0, 0] on Lobbying-all "[US_STATE] Lobbying" at bounding box center [0, 0] width 0 height 0
click at [1161, 600] on label "[US_STATE] State Lobby Disclosure" at bounding box center [1242, 598] width 160 height 15
click at [0, 0] on Disclosure-all "[US_STATE] State Lobby Disclosure" at bounding box center [0, 0] width 0 height 0
click at [1161, 573] on label "[US_STATE] State Lobby Disclosure" at bounding box center [1242, 573] width 160 height 15
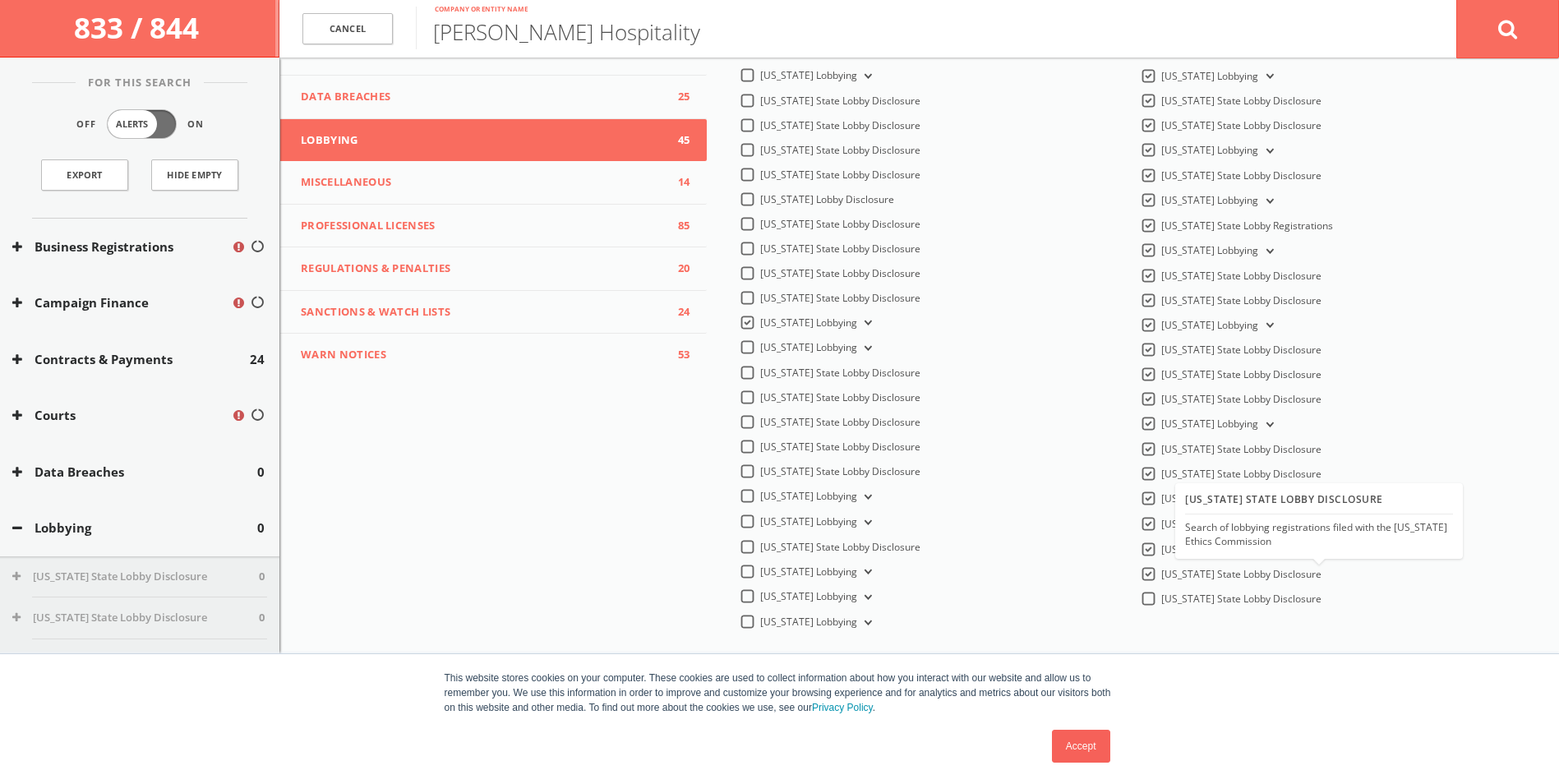
click at [0, 0] on Disclosure-all "[US_STATE] State Lobby Disclosure" at bounding box center [0, 0] width 0 height 0
click at [1161, 551] on label "[US_STATE] State Lobby Disclosure" at bounding box center [1242, 549] width 160 height 15
click at [0, 0] on Disclosure-all "[US_STATE] State Lobby Disclosure" at bounding box center [0, 0] width 0 height 0
click at [1141, 522] on div "[US_STATE] Lobbying" at bounding box center [1208, 523] width 136 height 14
click at [1161, 520] on label "[US_STATE] Lobbying" at bounding box center [1219, 524] width 115 height 16
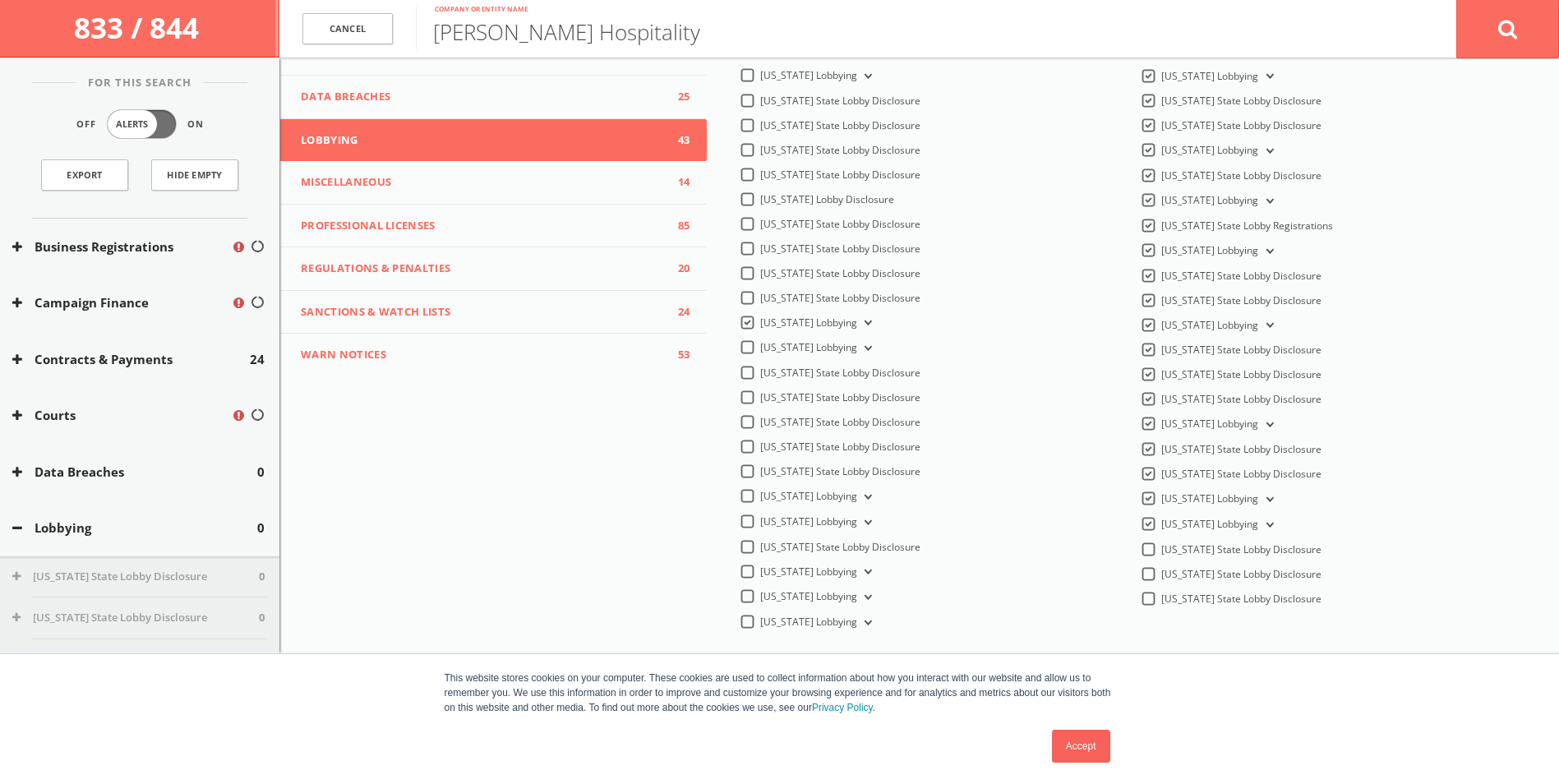
click at [0, 0] on Lobbying-all "[US_STATE] Lobbying" at bounding box center [0, 0] width 0 height 0
click at [1161, 497] on label "[US_STATE] Lobbying" at bounding box center [1219, 499] width 115 height 16
click at [0, 0] on Lobbying-all "[US_STATE] Lobbying" at bounding box center [0, 0] width 0 height 0
click at [1161, 467] on label "[US_STATE] State Lobby Disclosure" at bounding box center [1242, 474] width 160 height 15
click at [0, 0] on Disclosure-all "[US_STATE] State Lobby Disclosure" at bounding box center [0, 0] width 0 height 0
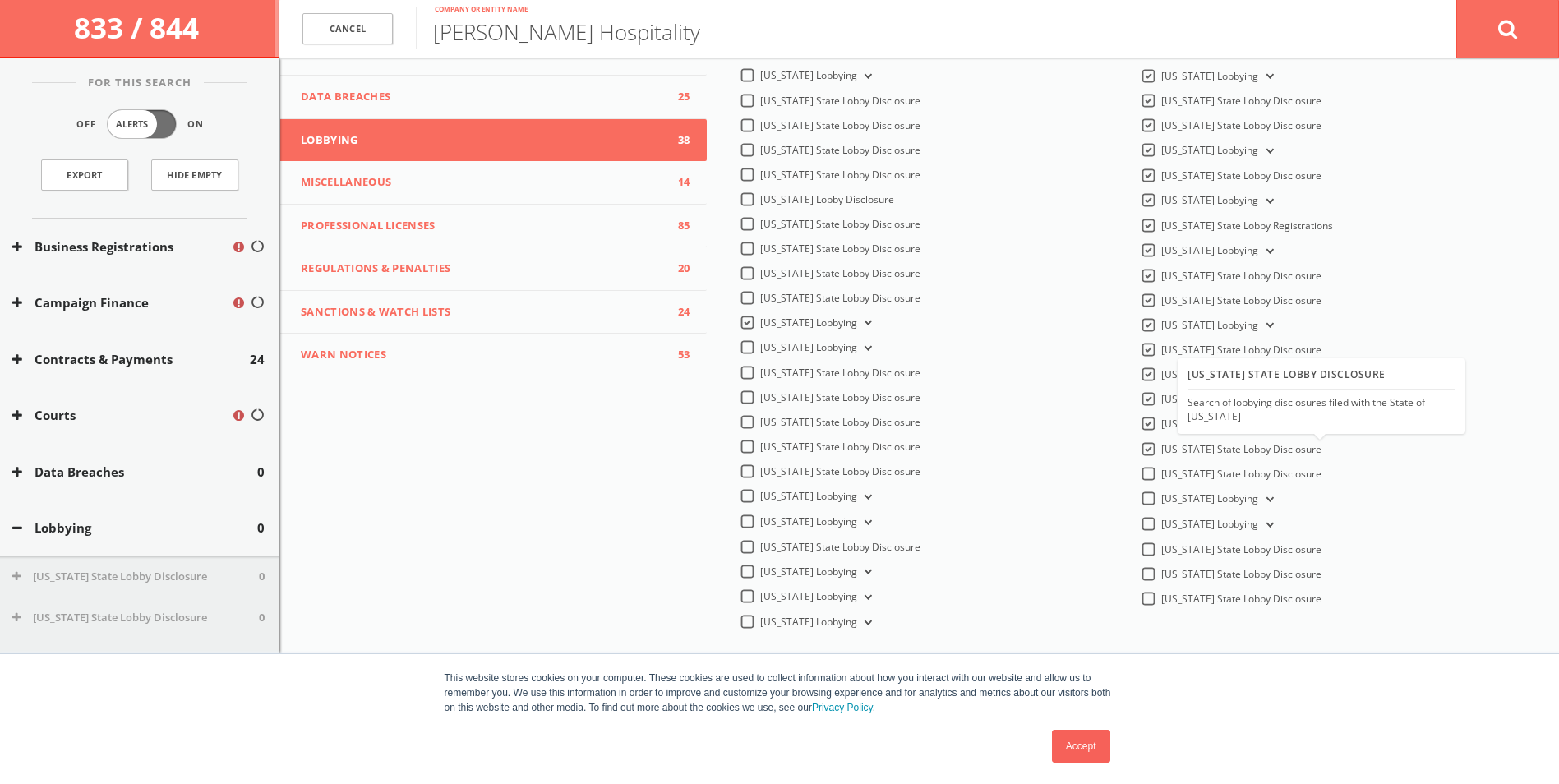
drag, startPoint x: 1137, startPoint y: 453, endPoint x: 1137, endPoint y: 441, distance: 12.0
click at [1161, 451] on label "[US_STATE] State Lobby Disclosure" at bounding box center [1242, 449] width 160 height 15
click at [0, 0] on Disclosure-all "[US_STATE] State Lobby Disclosure" at bounding box center [0, 0] width 0 height 0
click at [1161, 418] on label "[US_STATE] Lobbying" at bounding box center [1219, 425] width 115 height 16
click at [0, 0] on Lobbying-all "[US_STATE] Lobbying" at bounding box center [0, 0] width 0 height 0
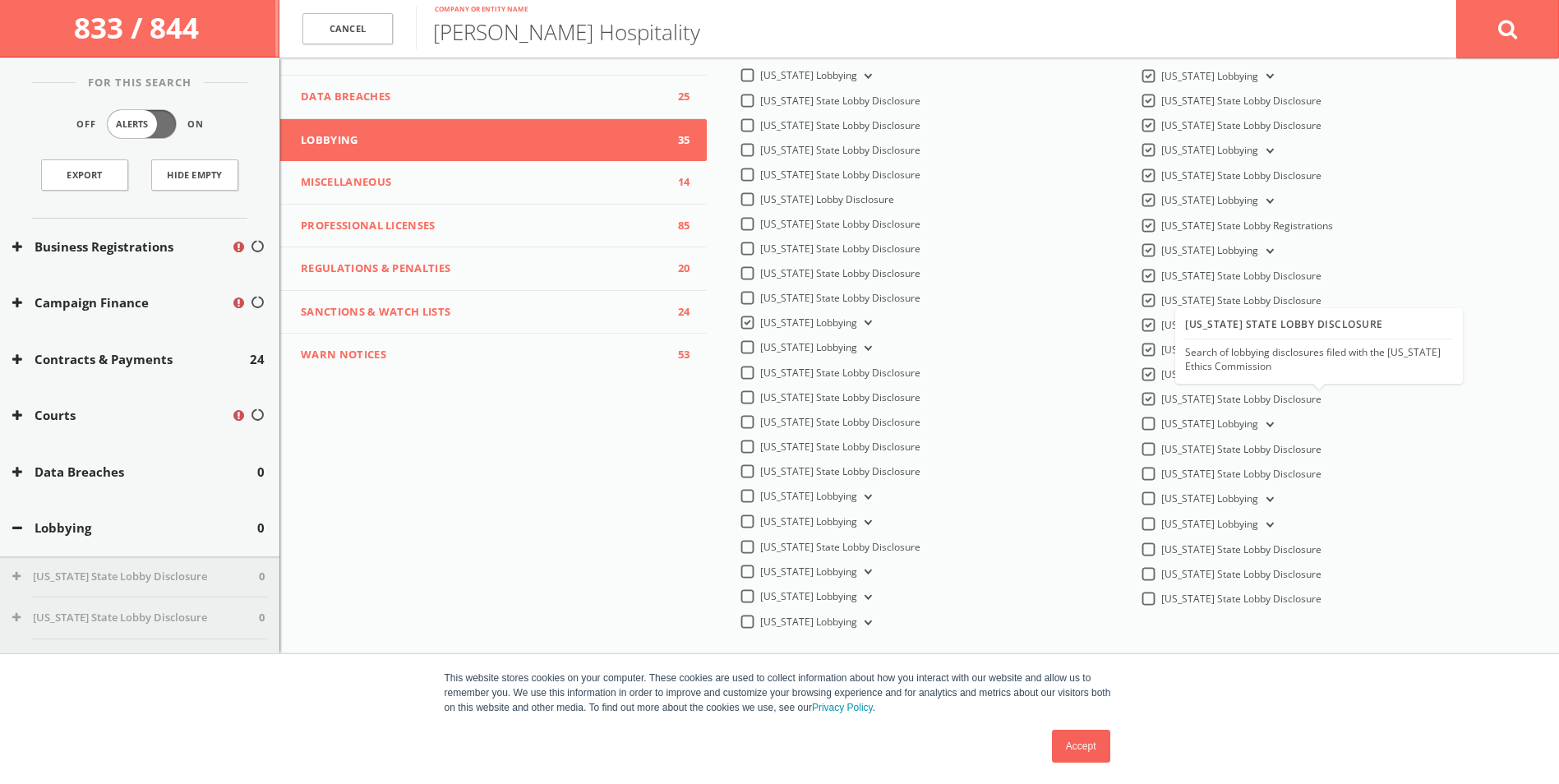
click at [1161, 392] on label "[US_STATE] State Lobby Disclosure" at bounding box center [1242, 398] width 160 height 15
click at [0, 0] on Disclosure-all "[US_STATE] State Lobby Disclosure" at bounding box center [0, 0] width 0 height 0
click at [1161, 367] on label "[US_STATE] State Lobby Disclosure" at bounding box center [1242, 374] width 160 height 15
click at [0, 0] on Disclosure-all "[US_STATE] State Lobby Disclosure" at bounding box center [0, 0] width 0 height 0
click at [1161, 344] on label "[US_STATE] State Lobby Disclosure" at bounding box center [1242, 350] width 160 height 15
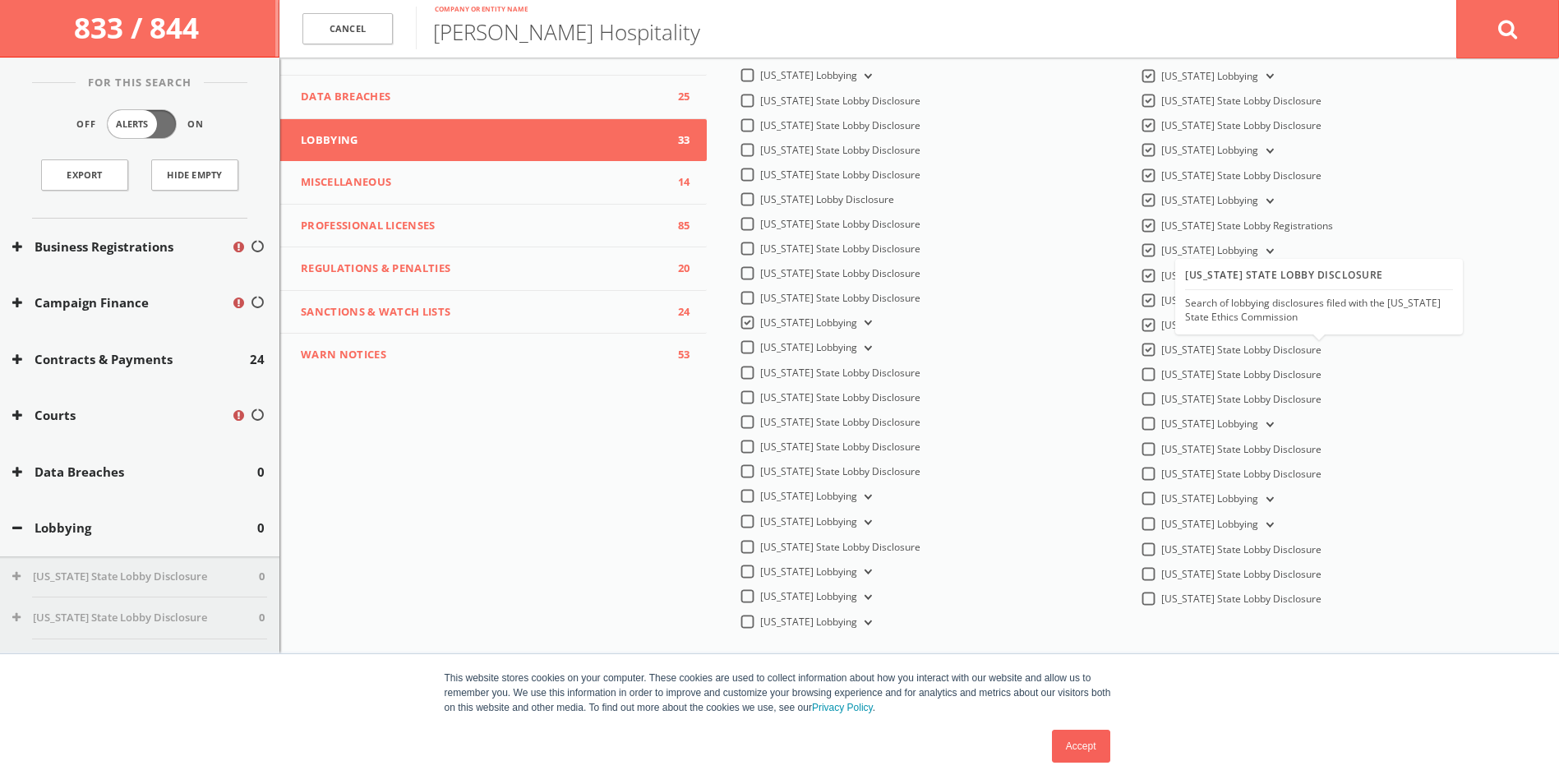
click at [0, 0] on Disclosure-all "[US_STATE] State Lobby Disclosure" at bounding box center [0, 0] width 0 height 0
click at [1161, 323] on label "[US_STATE] Lobbying" at bounding box center [1219, 326] width 115 height 16
click at [0, 0] on Lobbying-all "[US_STATE] Lobbying" at bounding box center [0, 0] width 0 height 0
click at [1161, 293] on label "[US_STATE] State Lobby Disclosure" at bounding box center [1242, 300] width 160 height 15
click at [0, 0] on Disclosure-all "[US_STATE] State Lobby Disclosure" at bounding box center [0, 0] width 0 height 0
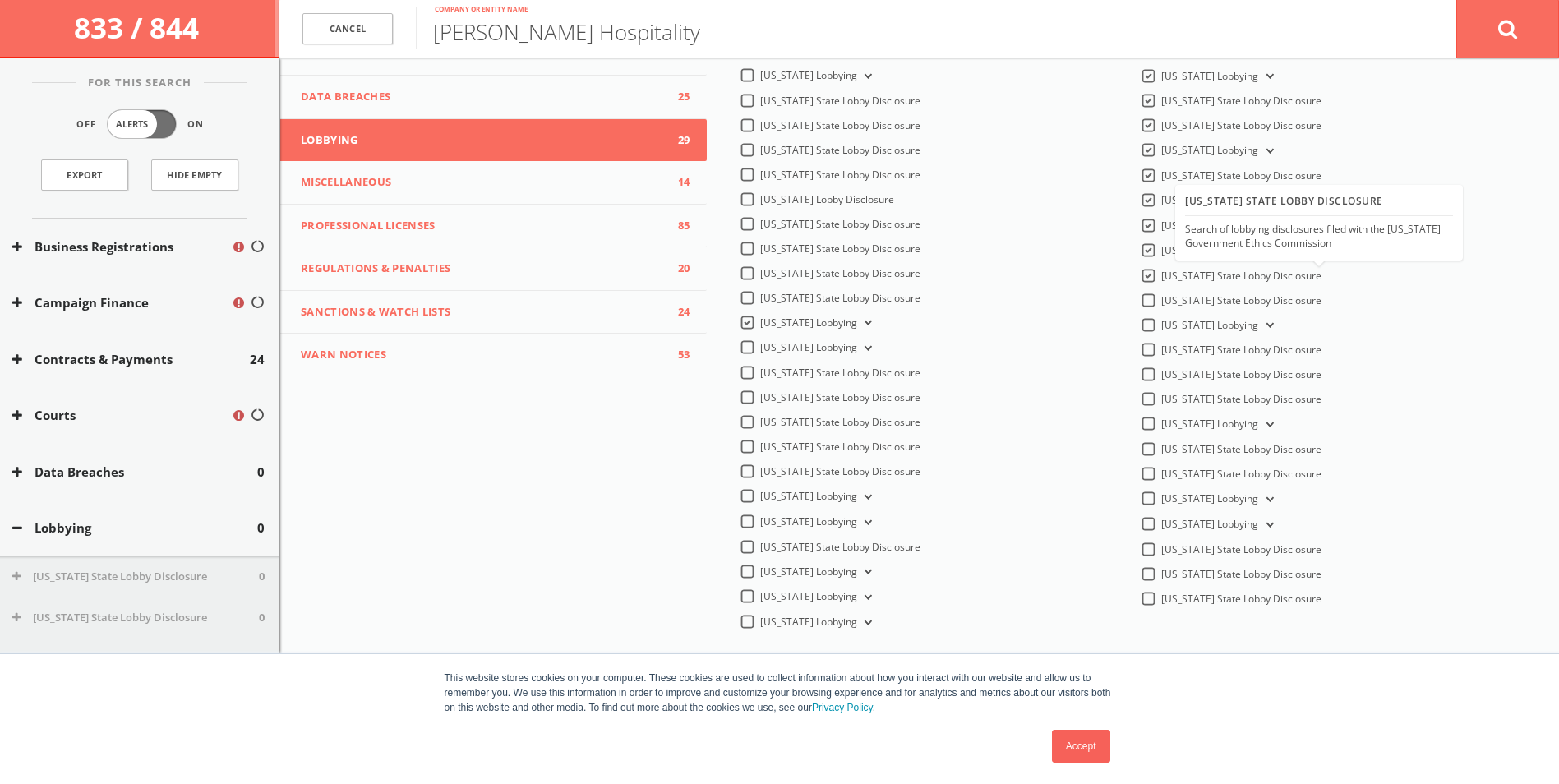
click at [1136, 261] on div "[US_STATE] State Lobby Disclosure [US_STATE] State Lobby Disclosure [US_STATE] …" at bounding box center [1328, 304] width 401 height 624
click at [1161, 244] on label "[US_STATE] Lobbying" at bounding box center [1219, 251] width 115 height 16
click at [0, 0] on Lobbying-all "[US_STATE] Lobbying" at bounding box center [0, 0] width 0 height 0
click at [1161, 271] on label "[US_STATE] State Lobby Disclosure" at bounding box center [1242, 275] width 160 height 15
click at [0, 0] on Disclosure-all "[US_STATE] State Lobby Disclosure" at bounding box center [0, 0] width 0 height 0
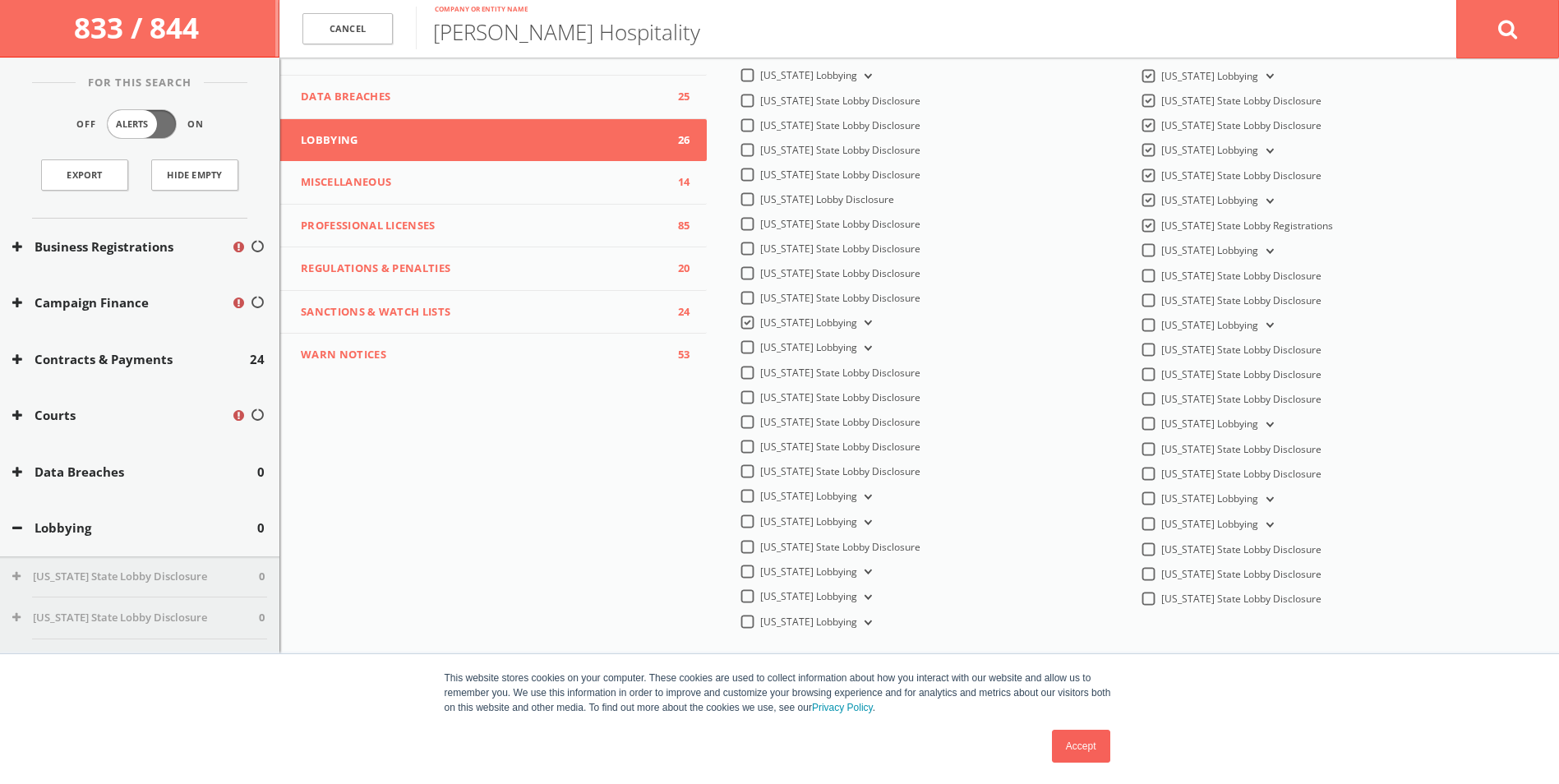
drag, startPoint x: 1140, startPoint y: 230, endPoint x: 1139, endPoint y: 217, distance: 13.0
click at [1161, 230] on label "[US_STATE] State Lobby Registrations" at bounding box center [1247, 226] width 172 height 15
click at [0, 0] on Registrations-all "[US_STATE] State Lobby Registrations" at bounding box center [0, 0] width 0 height 0
click at [1161, 193] on label "[US_STATE] Lobbying" at bounding box center [1219, 201] width 115 height 16
click at [0, 0] on Lobbying-all "[US_STATE] Lobbying" at bounding box center [0, 0] width 0 height 0
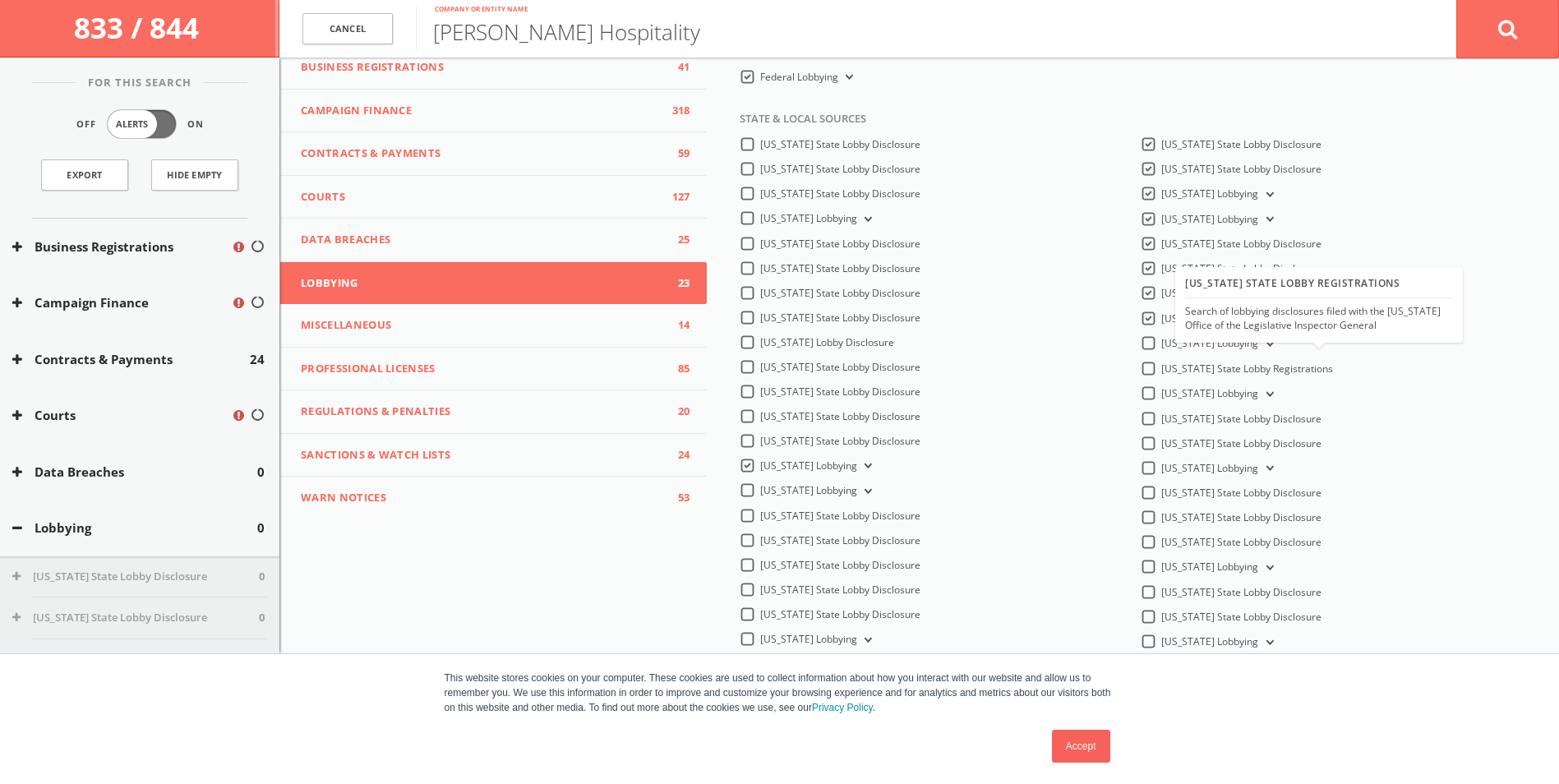
scroll to position [106, 0]
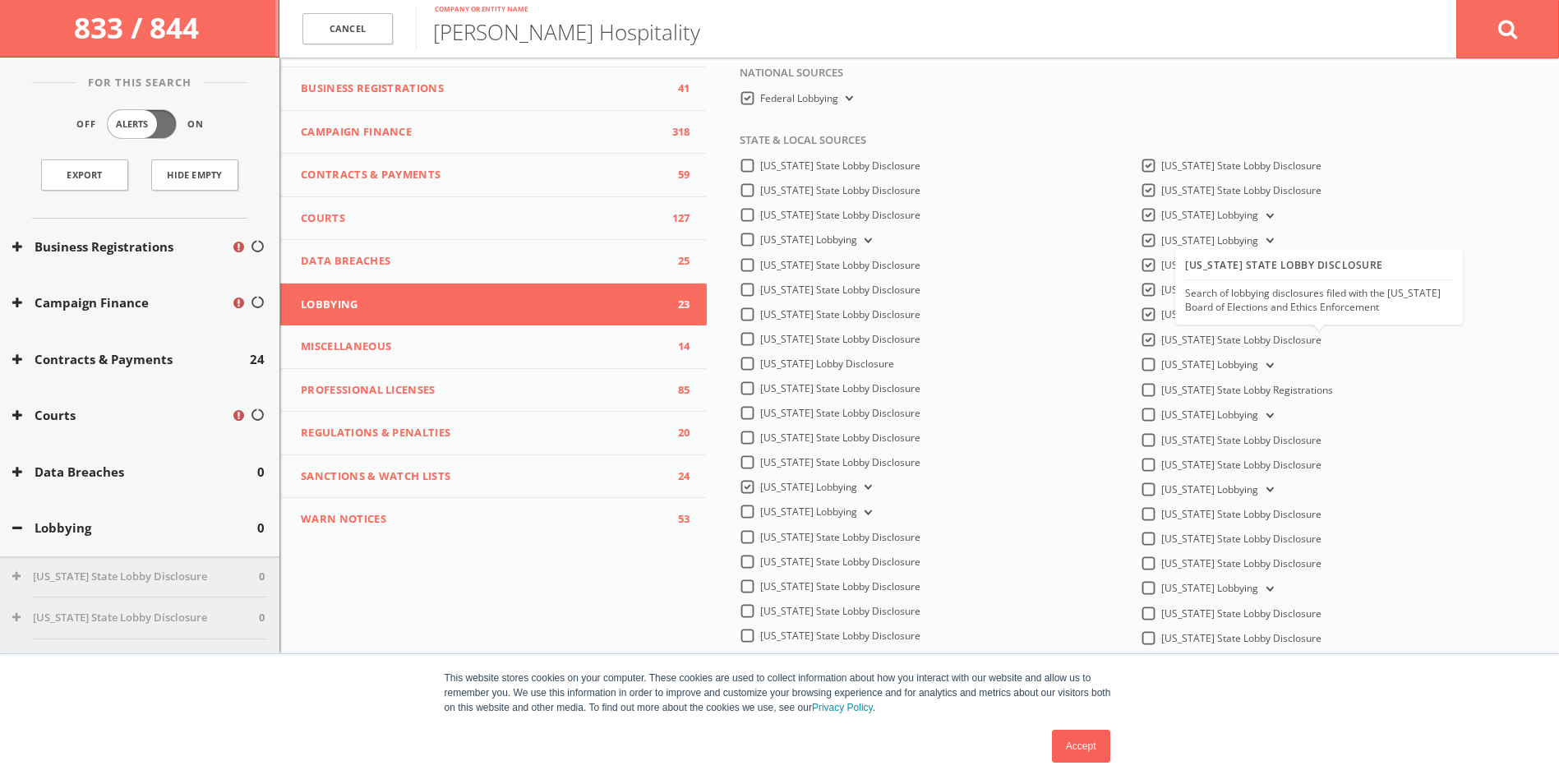
click at [1161, 334] on label "[US_STATE] State Lobby Disclosure" at bounding box center [1242, 340] width 160 height 15
click at [0, 0] on Disclosure-all "[US_STATE] State Lobby Disclosure" at bounding box center [0, 0] width 0 height 0
click at [1141, 296] on div "[US_STATE] State Lobby Disclosure" at bounding box center [1231, 289] width 181 height 14
click at [1161, 309] on label "[US_STATE] Lobbying" at bounding box center [1219, 315] width 115 height 16
click at [0, 0] on Lobbying-all "[US_STATE] Lobbying" at bounding box center [0, 0] width 0 height 0
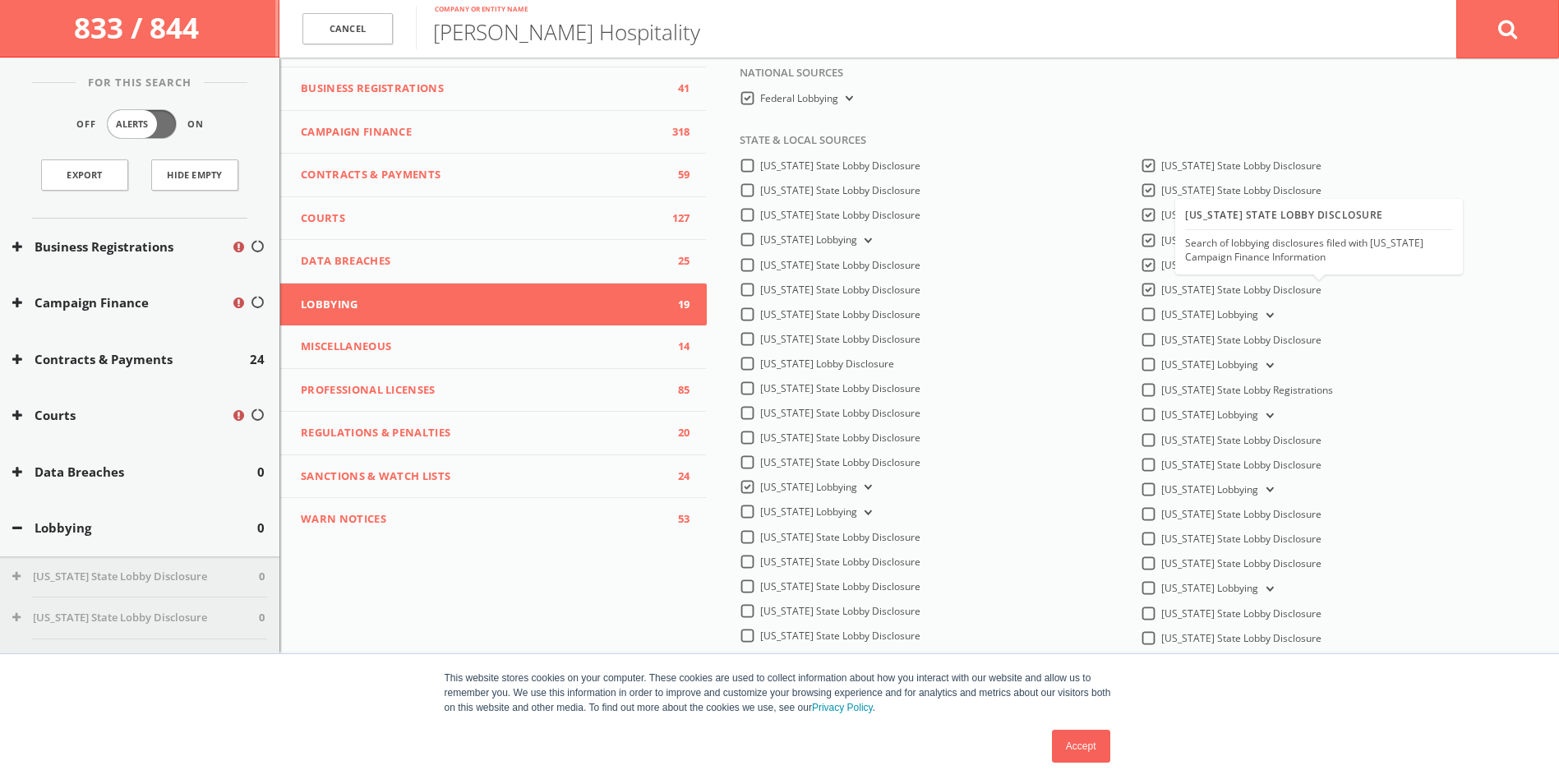
click at [1161, 289] on label "[US_STATE] State Lobby Disclosure" at bounding box center [1242, 289] width 160 height 15
click at [0, 0] on Disclosure-all "[US_STATE] State Lobby Disclosure" at bounding box center [0, 0] width 0 height 0
click at [1161, 260] on label "[US_STATE] State Lobby Disclosure" at bounding box center [1242, 265] width 160 height 15
click at [0, 0] on Disclosure-all "[US_STATE] State Lobby Disclosure" at bounding box center [0, 0] width 0 height 0
click at [1161, 239] on label "[US_STATE] Lobbying" at bounding box center [1219, 241] width 115 height 16
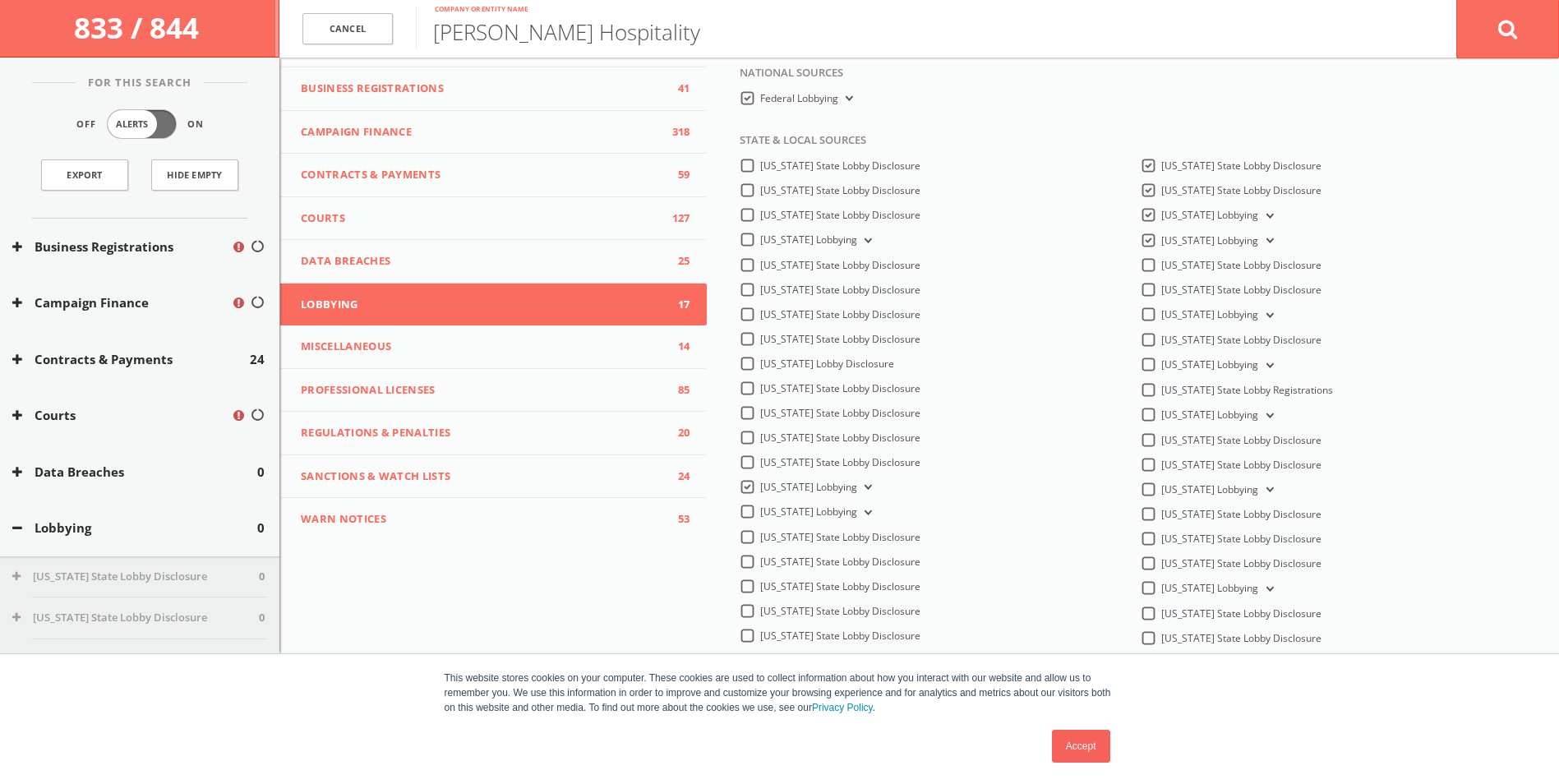
click at [0, 0] on Lobbying-all "[US_STATE] Lobbying" at bounding box center [0, 0] width 0 height 0
click at [1151, 215] on div "[US_STATE] Lobbying" at bounding box center [1208, 215] width 136 height 14
click at [1161, 215] on label "[US_STATE] Lobbying" at bounding box center [1219, 216] width 115 height 16
click at [0, 0] on Lobbying-all "[US_STATE] Lobbying" at bounding box center [0, 0] width 0 height 0
click at [1161, 188] on label "[US_STATE] State Lobby Disclosure" at bounding box center [1242, 190] width 160 height 15
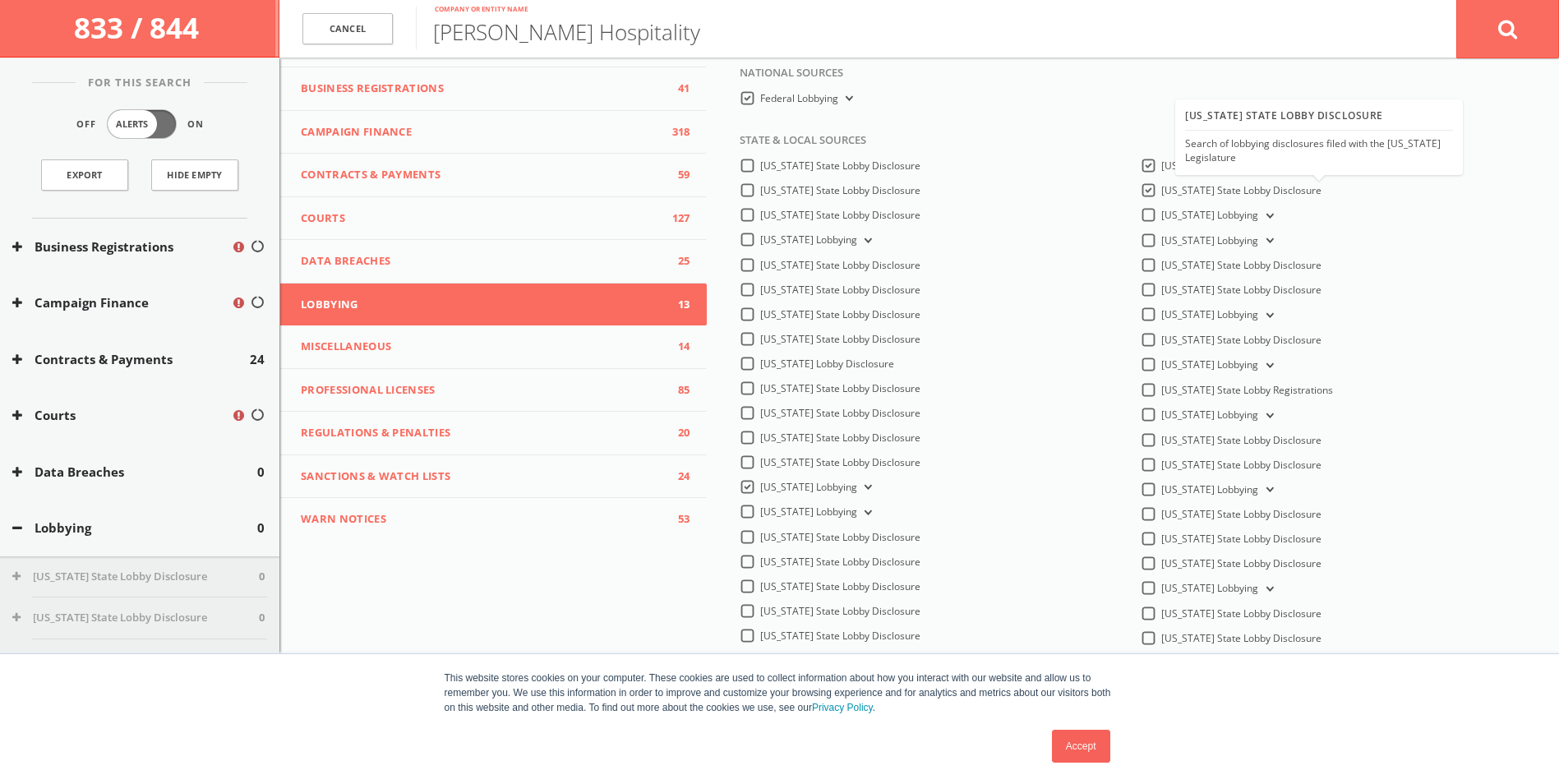
click at [0, 0] on Disclosure-all "[US_STATE] State Lobby Disclosure" at bounding box center [0, 0] width 0 height 0
click at [1161, 164] on label "[US_STATE] State Lobby Disclosure" at bounding box center [1242, 165] width 160 height 15
click at [0, 0] on Disclosure-all "[US_STATE] State Lobby Disclosure" at bounding box center [0, 0] width 0 height 0
drag, startPoint x: 1059, startPoint y: 732, endPoint x: 1054, endPoint y: 742, distance: 11.2
click at [1055, 741] on div "This website stores cookies on your computer. These cookies are used to collect…" at bounding box center [780, 719] width 822 height 130
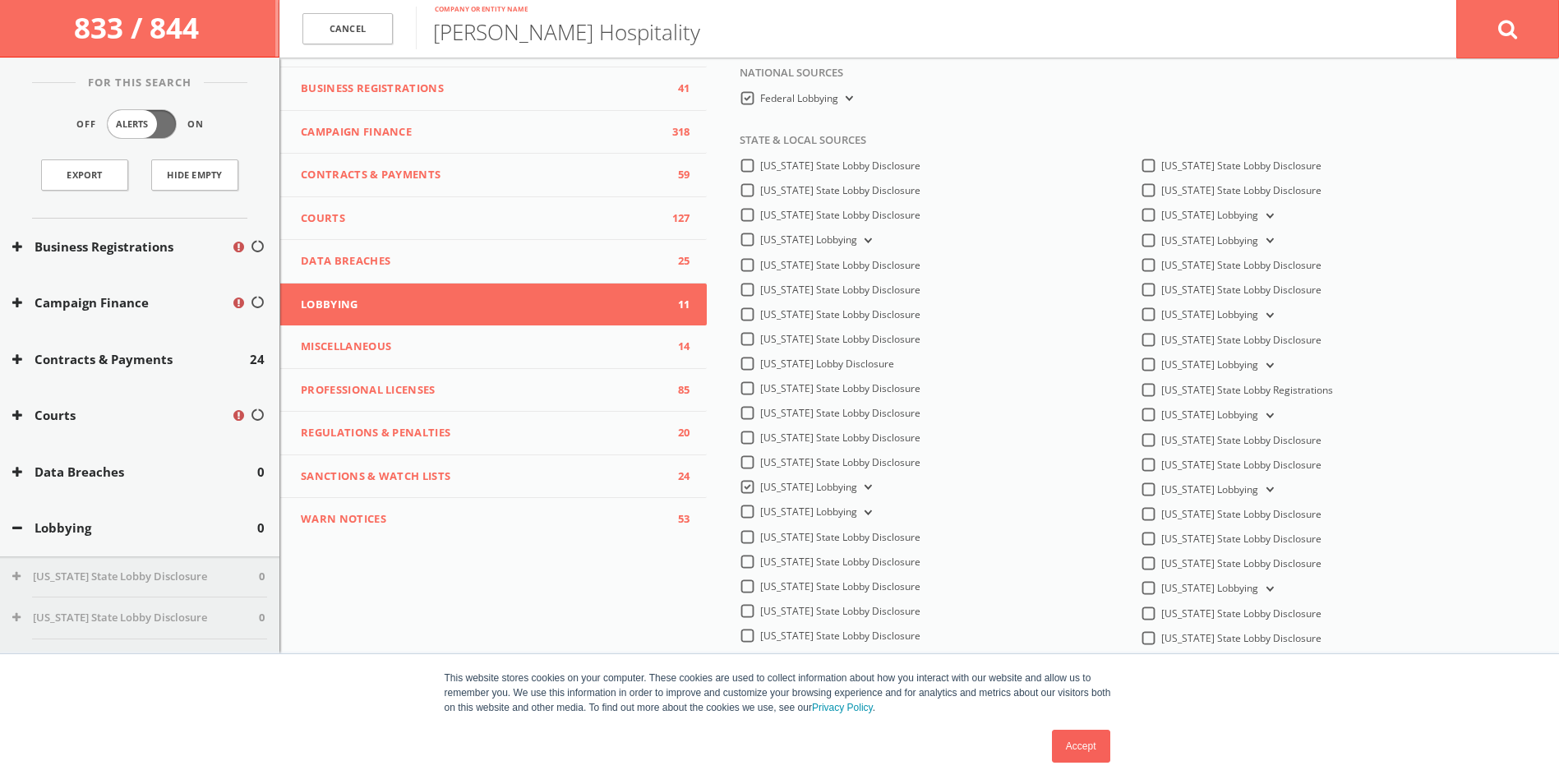
click at [1083, 745] on link "Accept" at bounding box center [1081, 746] width 59 height 33
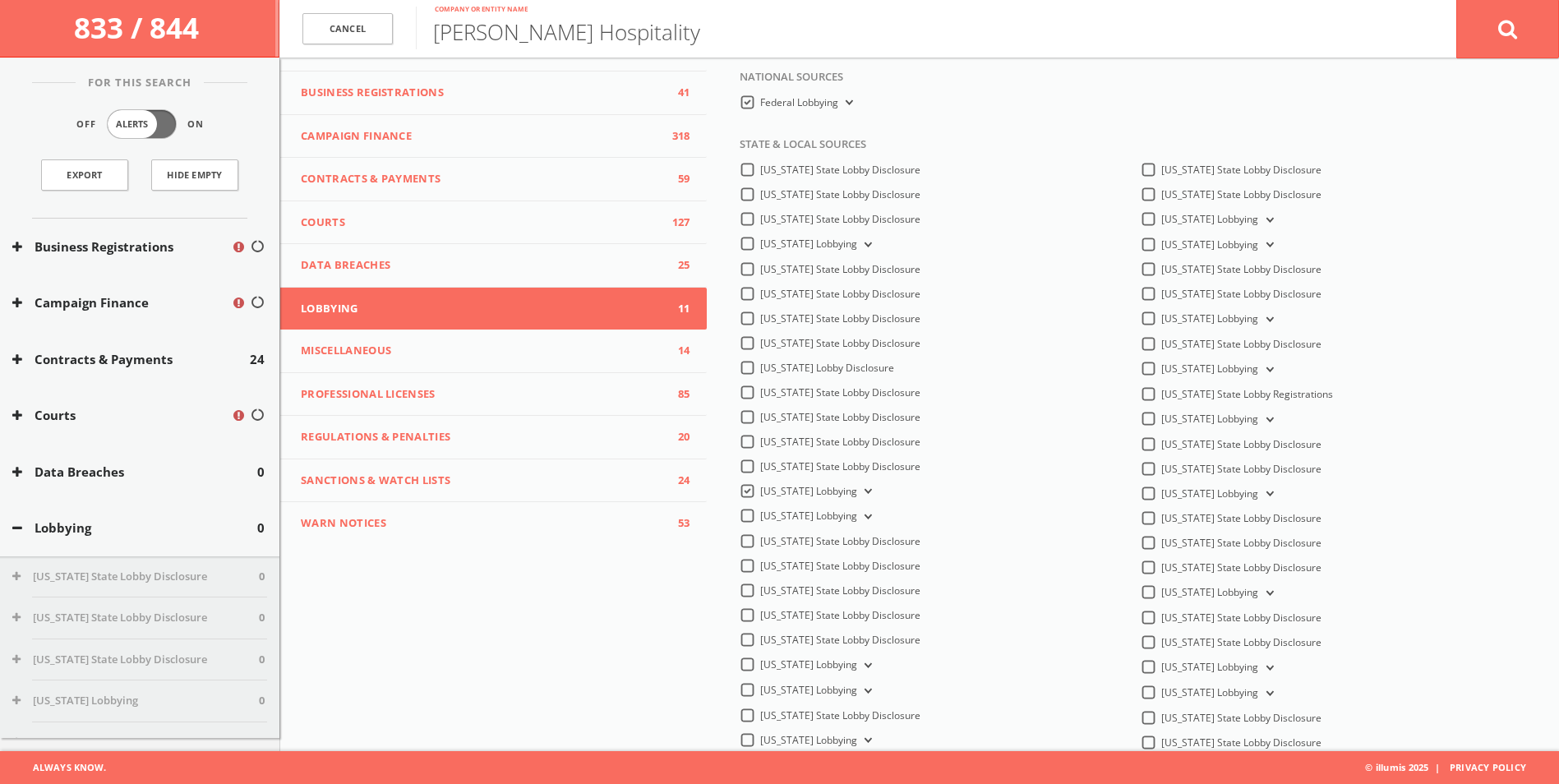
scroll to position [0, 0]
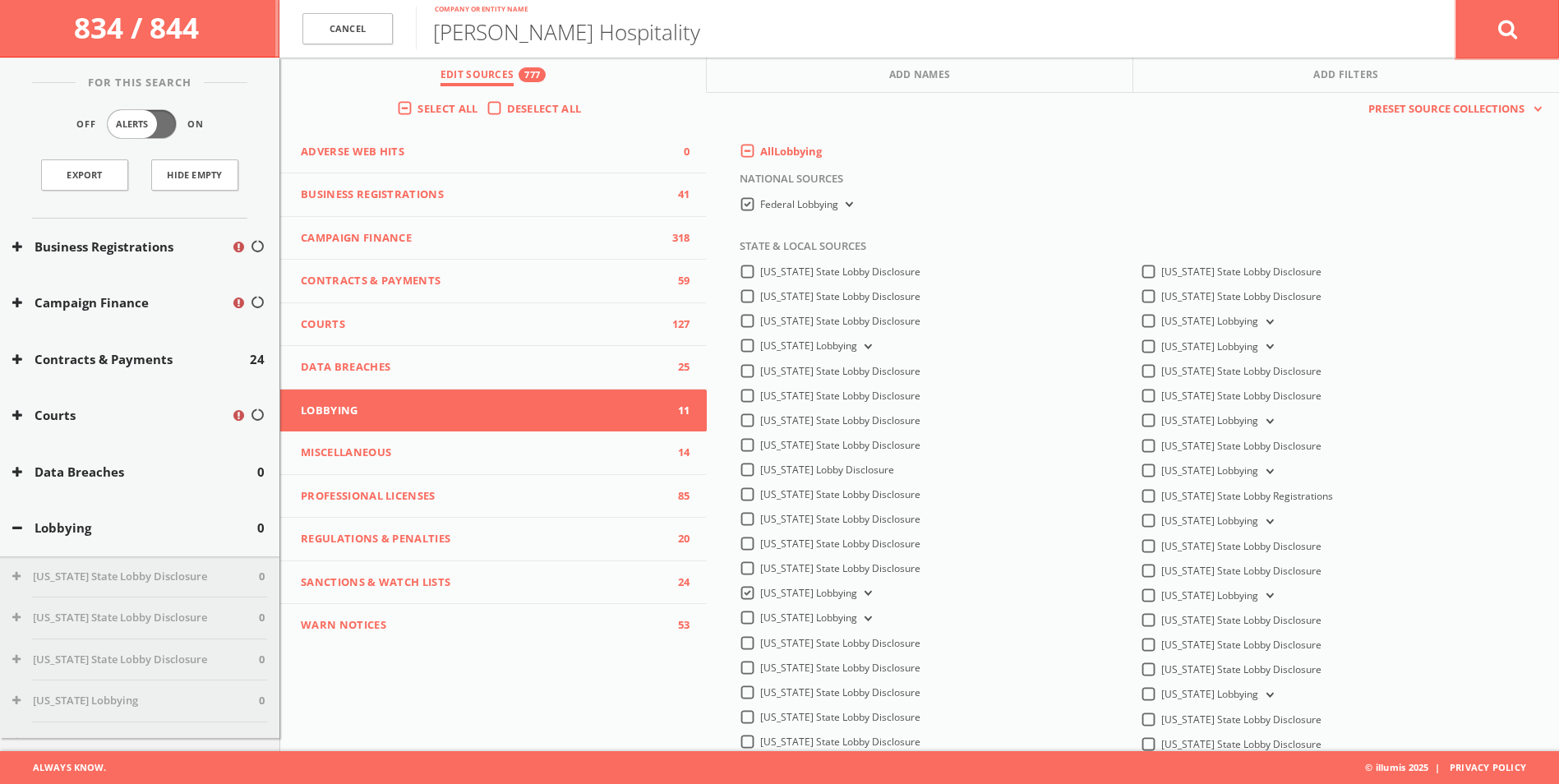
click at [1483, 13] on button at bounding box center [1507, 28] width 103 height 60
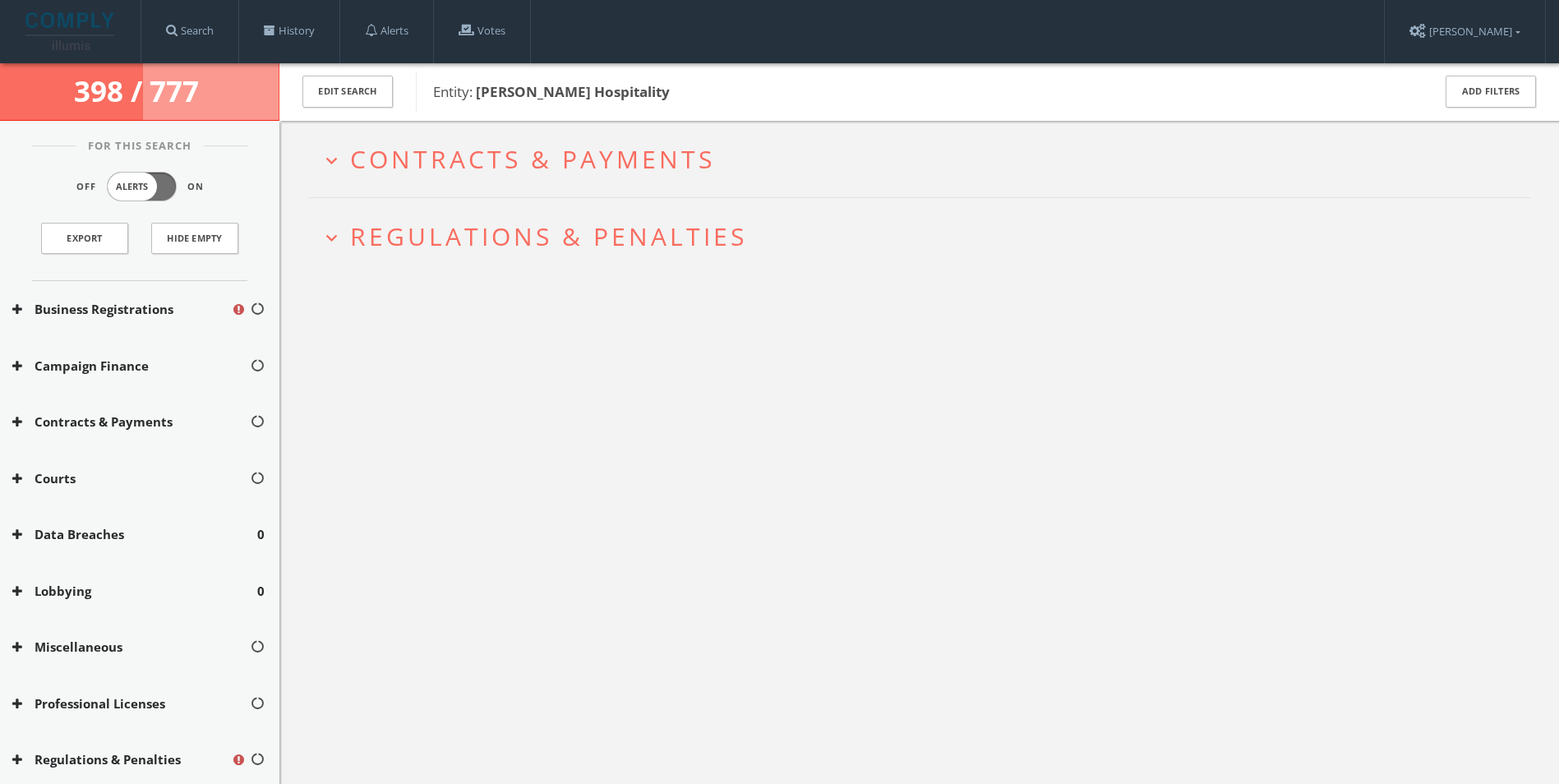
click at [400, 159] on span "Contracts & Payments" at bounding box center [532, 159] width 365 height 33
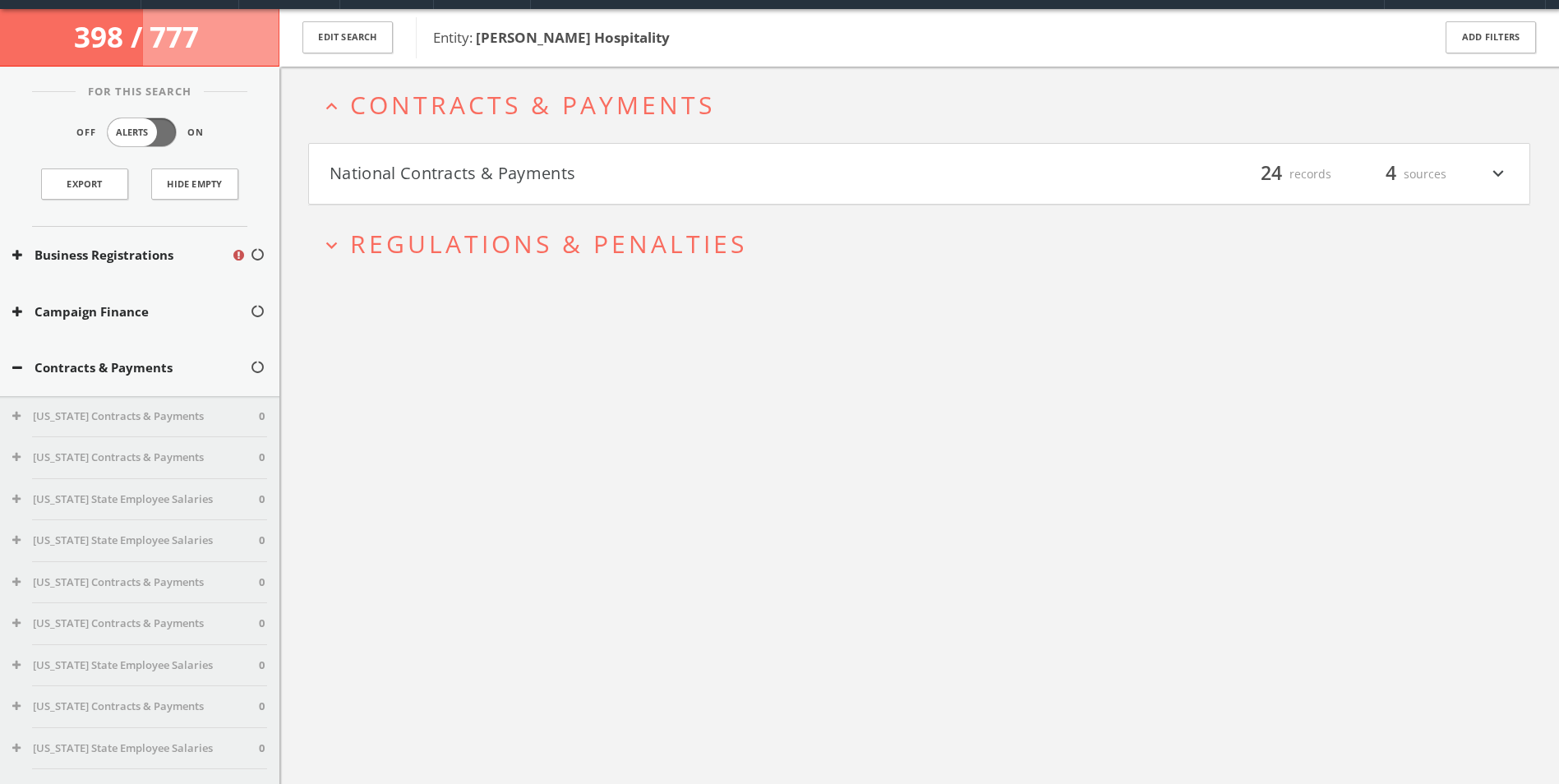
click at [380, 114] on span "Contracts & Payments" at bounding box center [532, 104] width 365 height 33
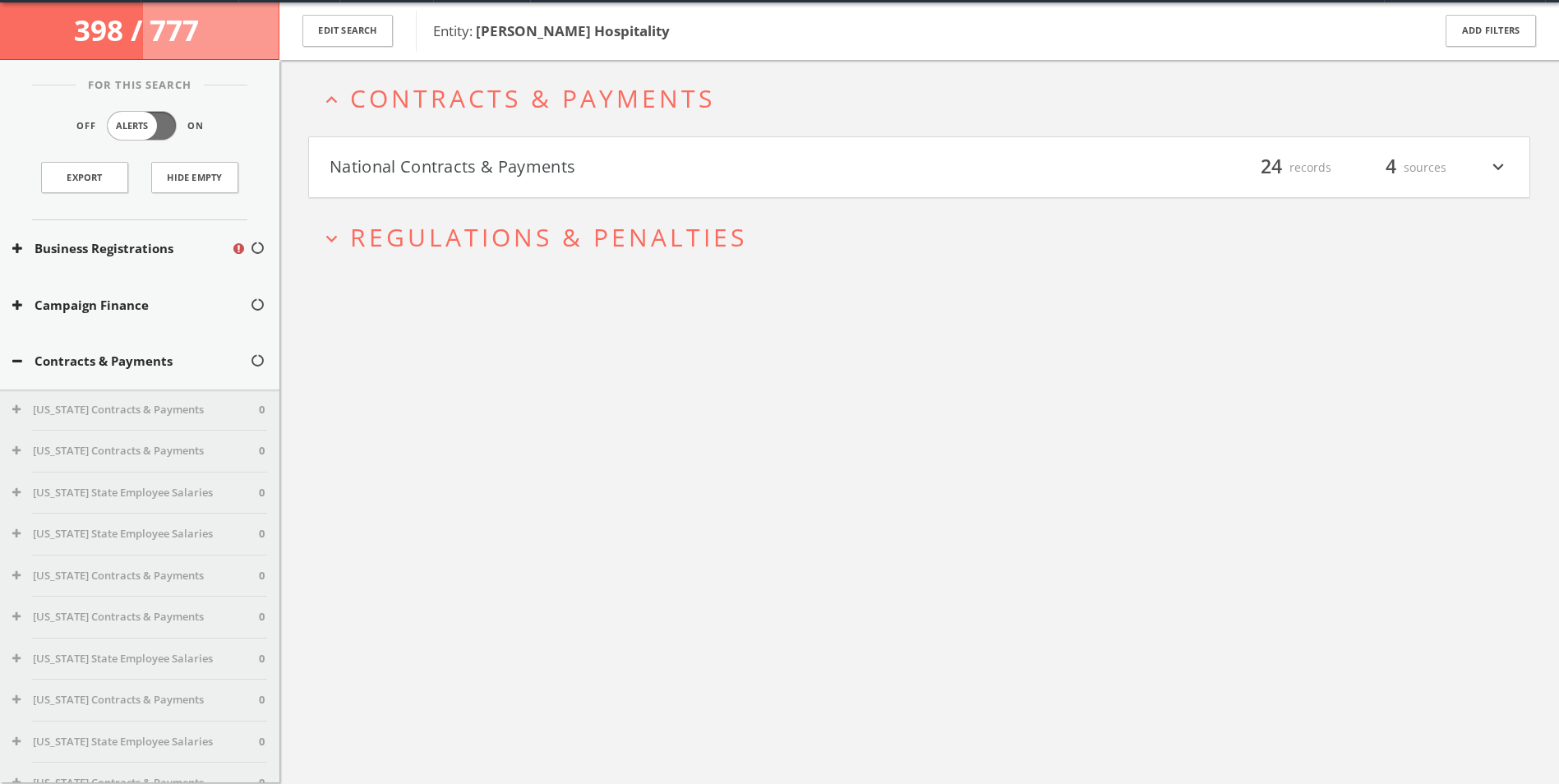
scroll to position [63, 0]
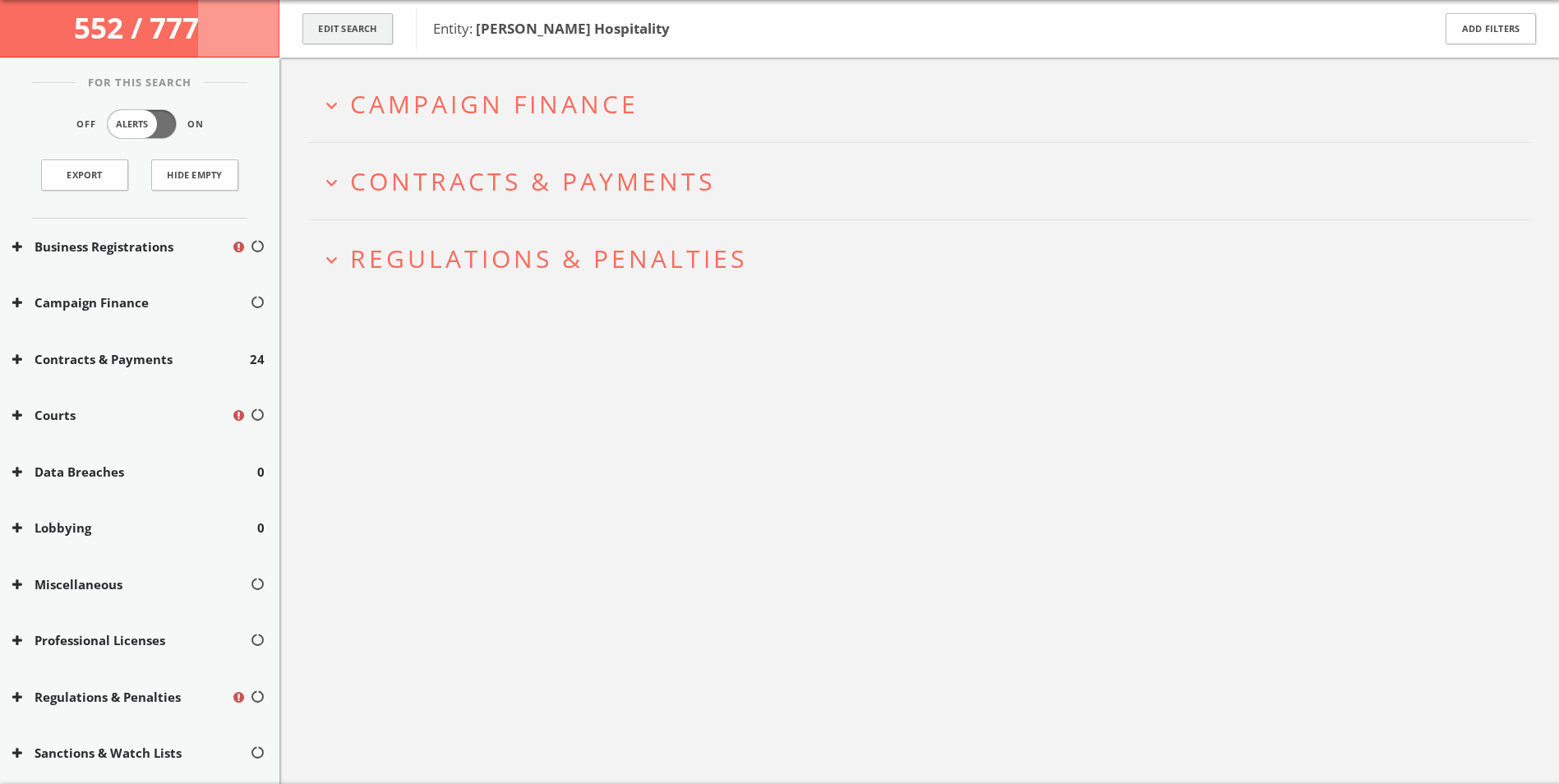
click at [355, 17] on button "Edit Search" at bounding box center [348, 28] width 91 height 32
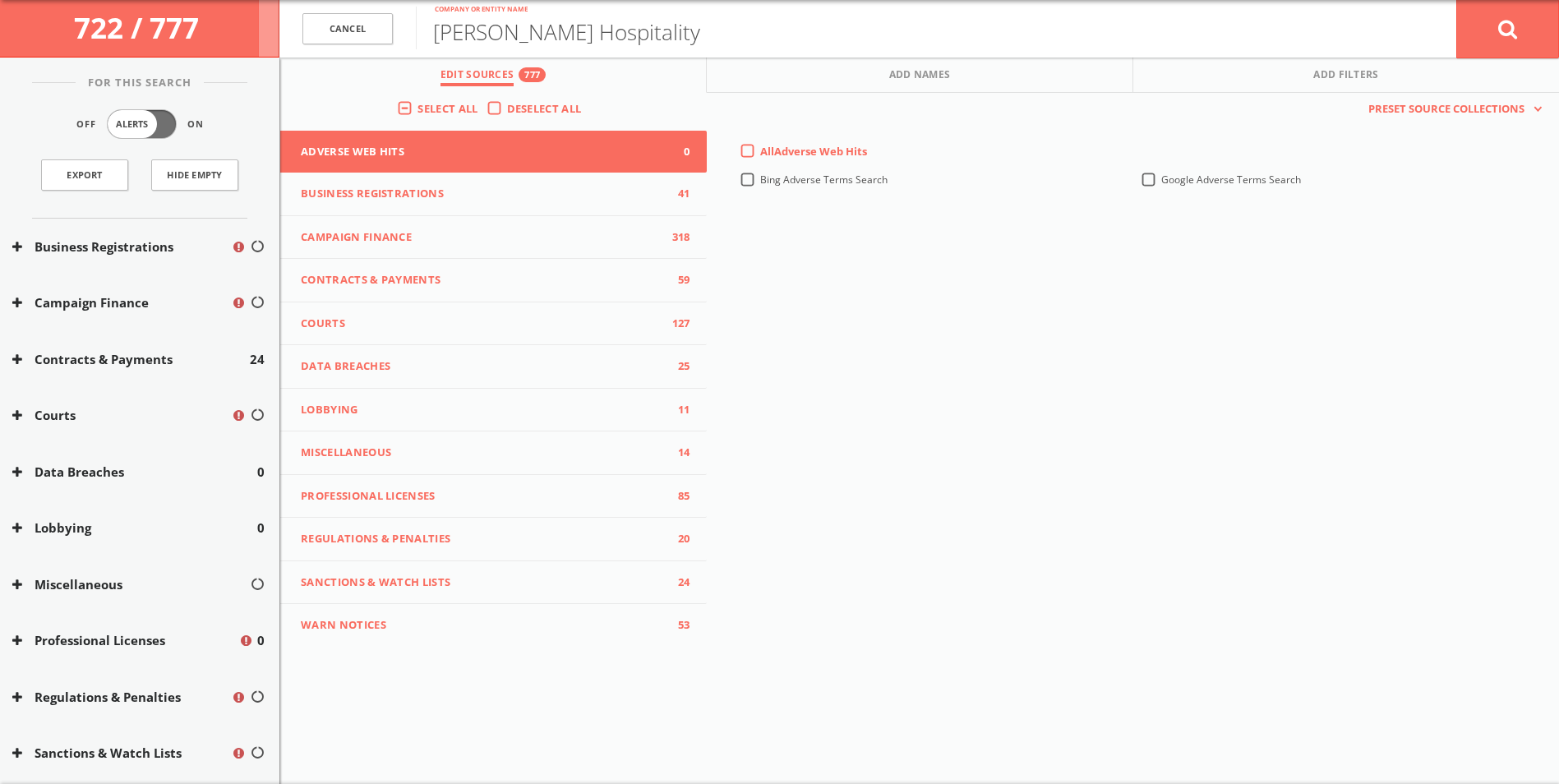
click at [469, 398] on button "Lobbying 11" at bounding box center [493, 410] width 427 height 44
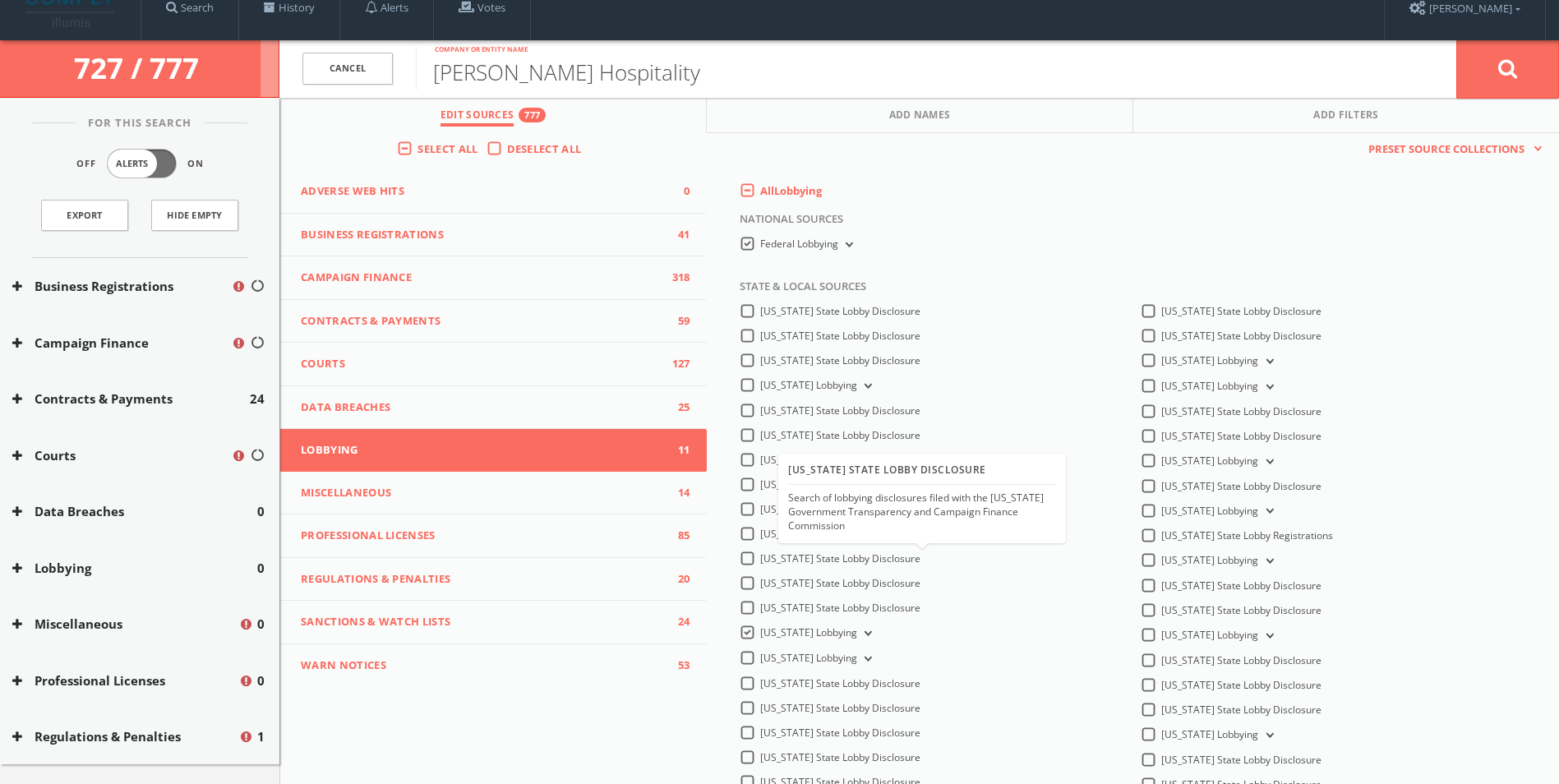
scroll to position [0, 0]
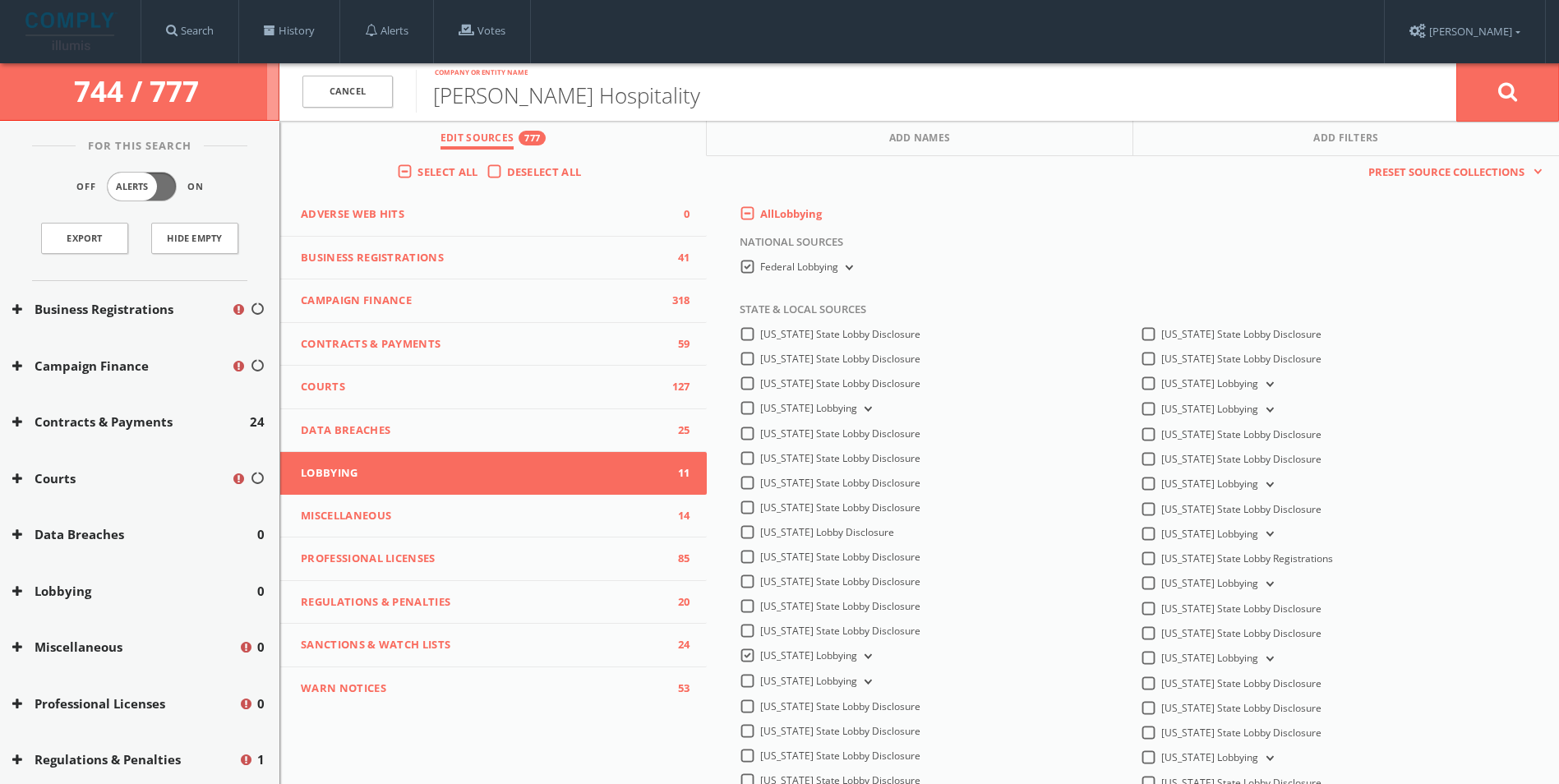
click at [203, 90] on span "744 / 777" at bounding box center [140, 91] width 132 height 39
click at [1498, 169] on span "Preset Source Collections" at bounding box center [1446, 172] width 173 height 17
click at [649, 156] on div "Select All Deselect All" at bounding box center [493, 175] width 427 height 38
click at [876, 120] on div "[PERSON_NAME] Hospitality Company or entity name" at bounding box center [936, 92] width 1040 height 58
click at [184, 89] on span "756 / 777" at bounding box center [140, 91] width 132 height 39
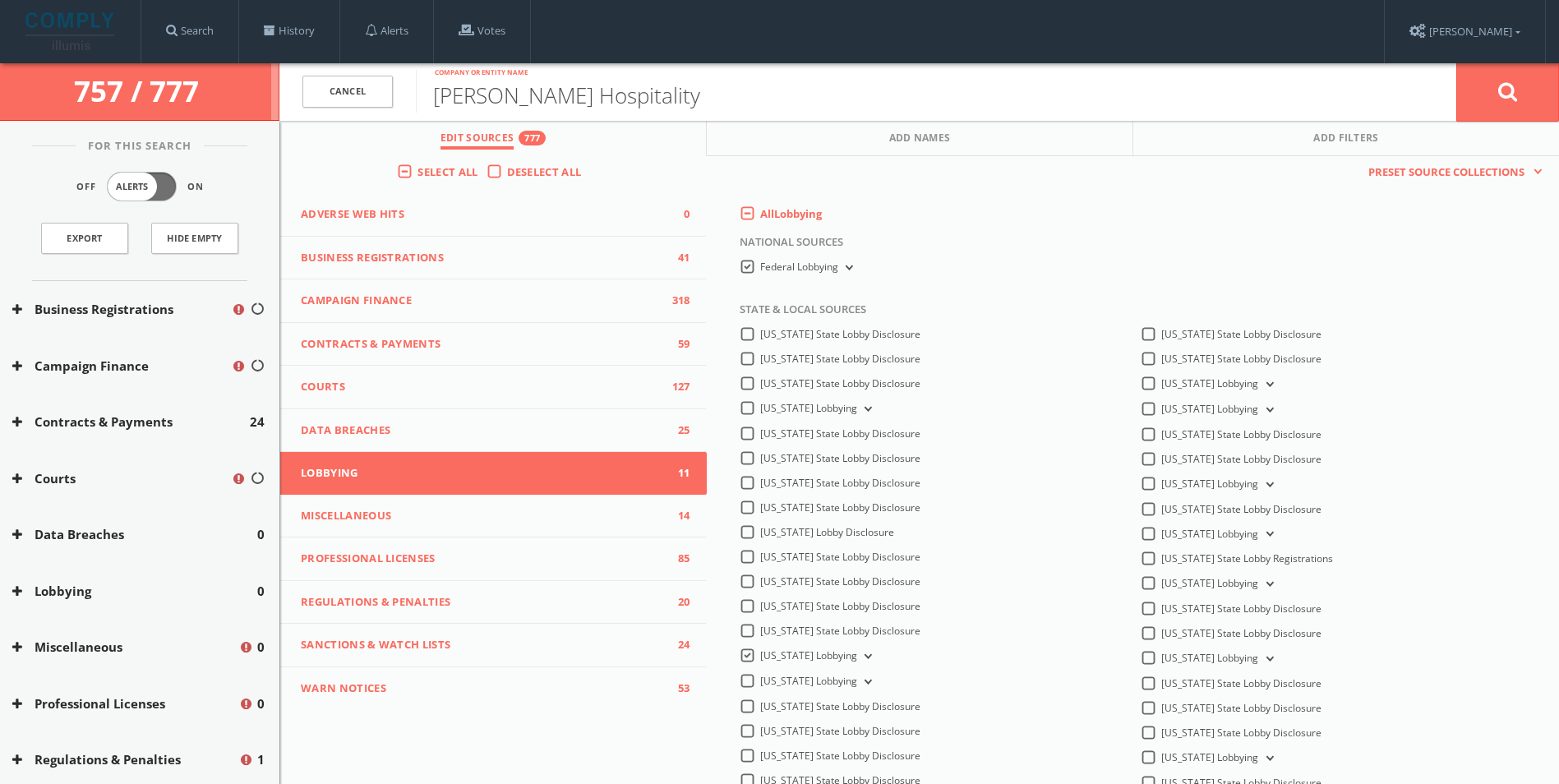
click at [202, 191] on div "Off Alerts On" at bounding box center [140, 189] width 265 height 36
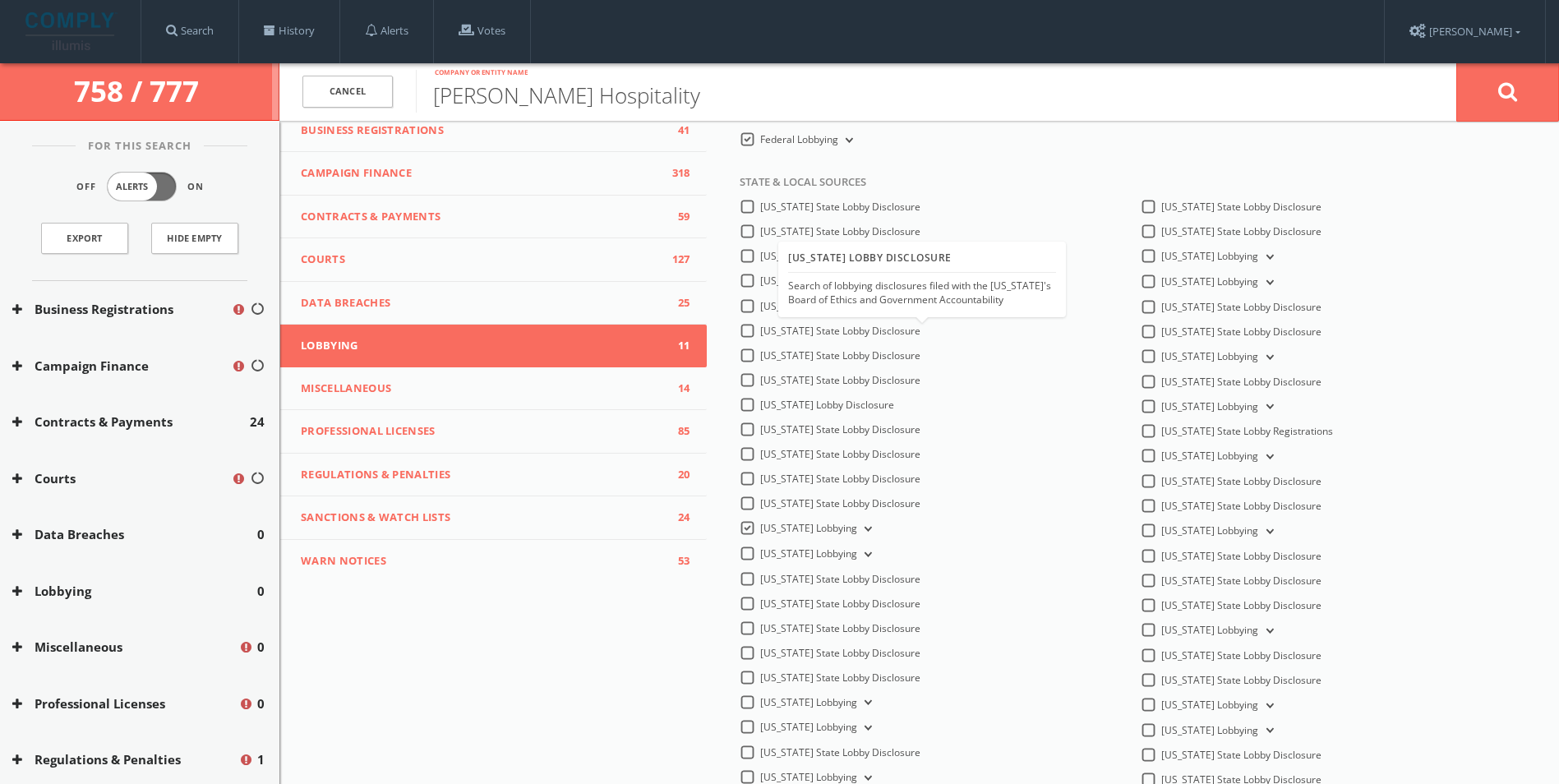
scroll to position [260, 0]
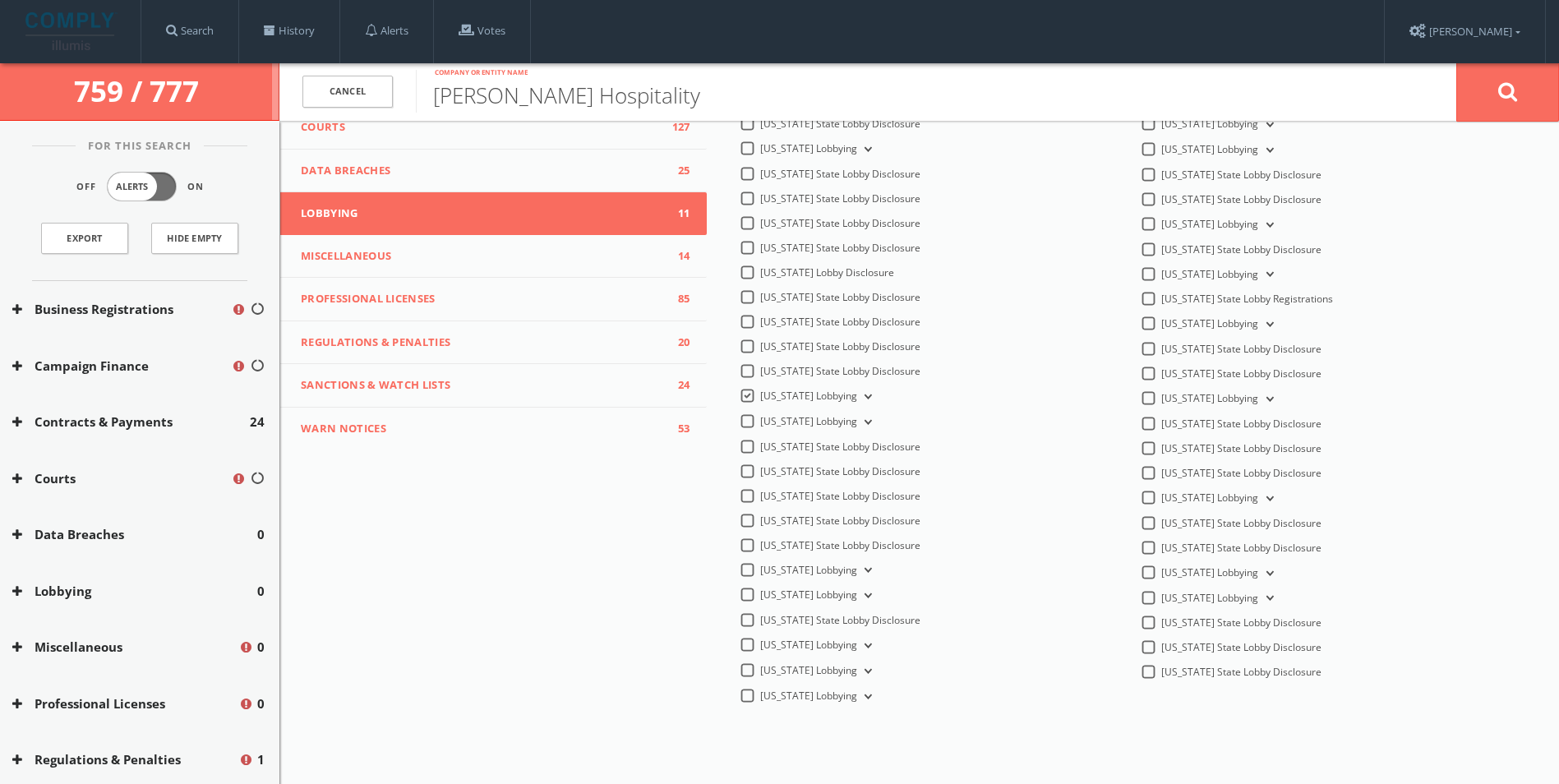
click at [74, 595] on button "Lobbying" at bounding box center [135, 591] width 245 height 19
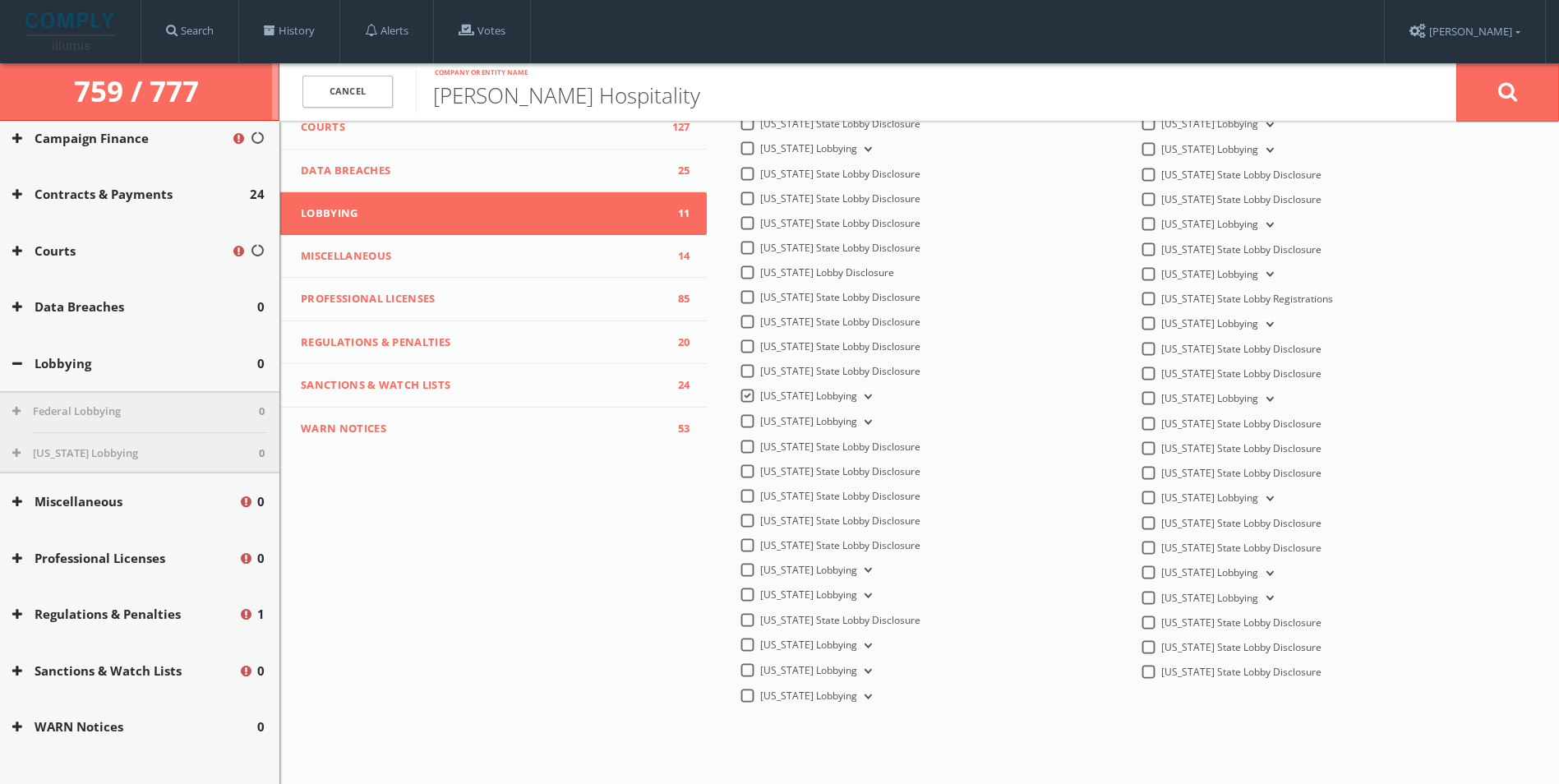
scroll to position [230, 0]
